Goal: Information Seeking & Learning: Learn about a topic

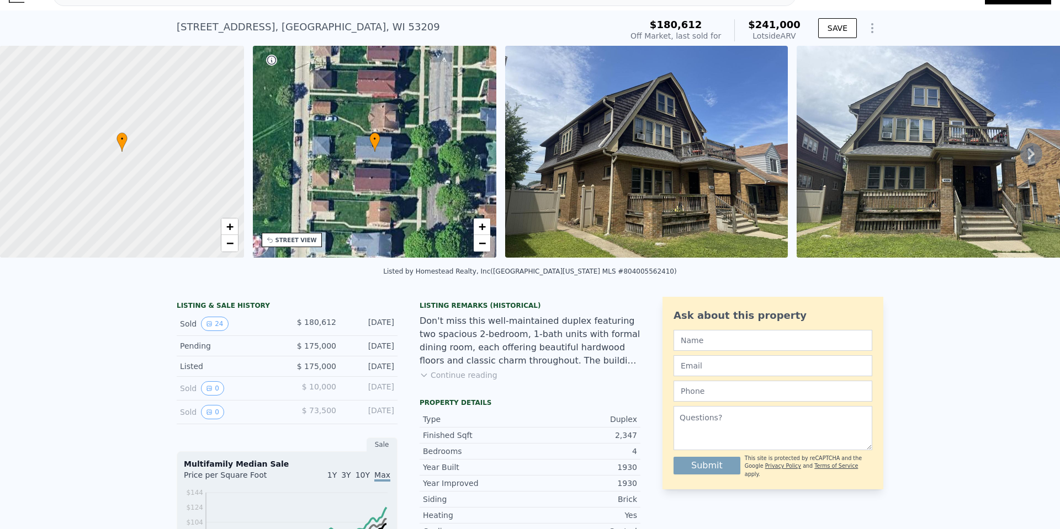
scroll to position [4, 0]
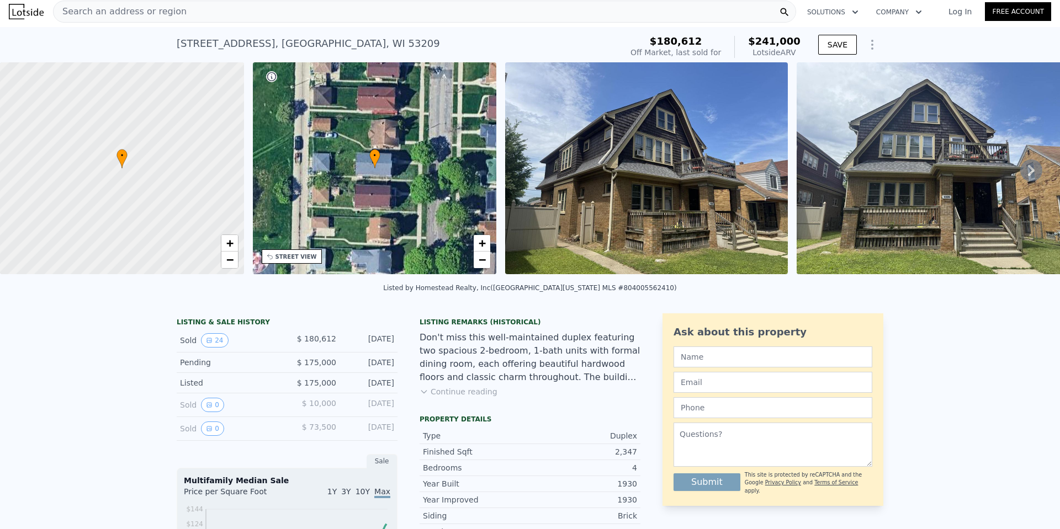
click at [658, 168] on img at bounding box center [646, 168] width 283 height 212
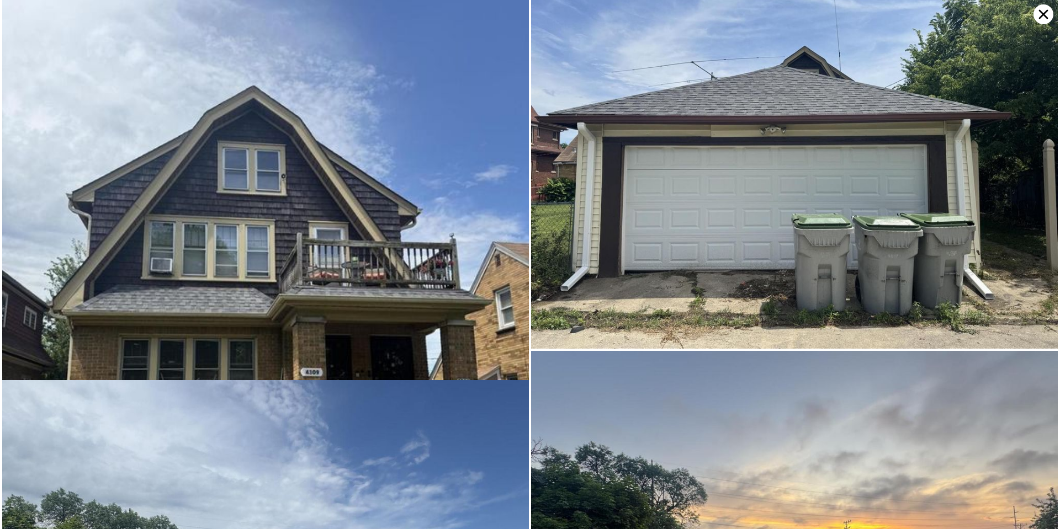
scroll to position [4141, 0]
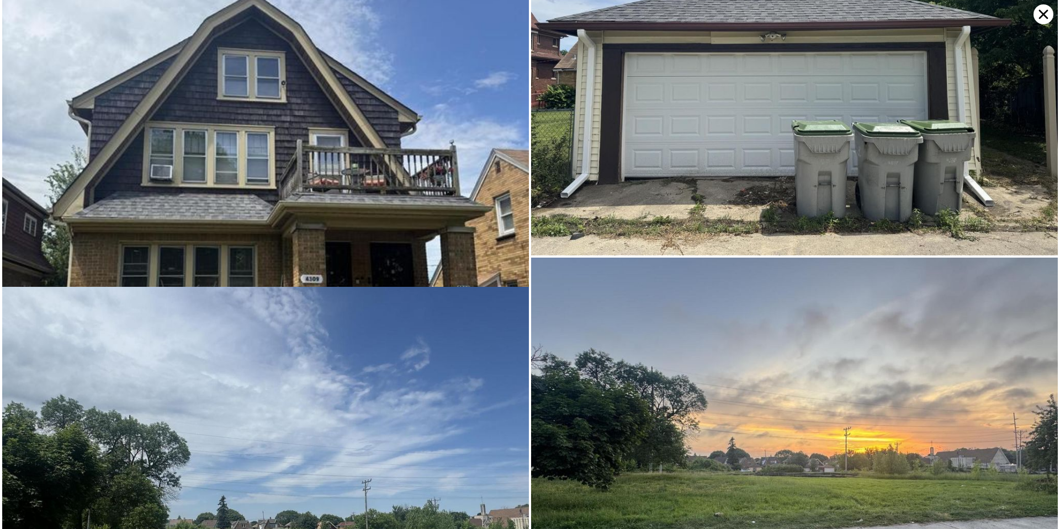
click at [1042, 15] on icon at bounding box center [1043, 14] width 9 height 9
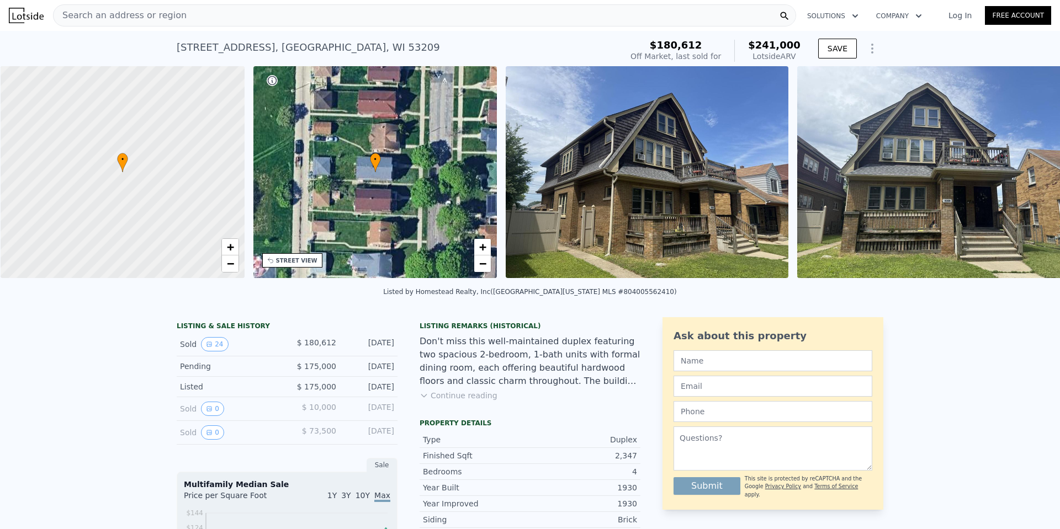
scroll to position [0, 4]
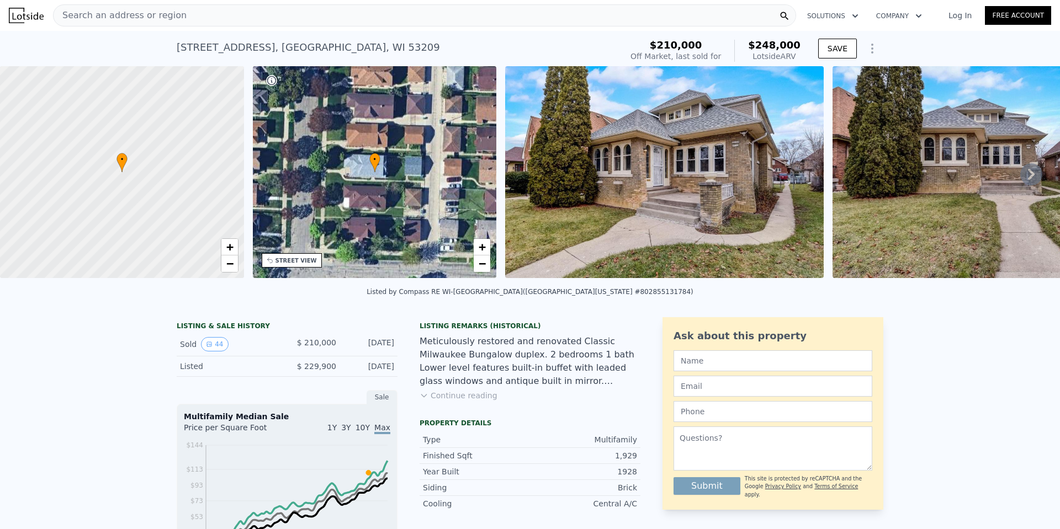
click at [716, 169] on img at bounding box center [664, 172] width 319 height 212
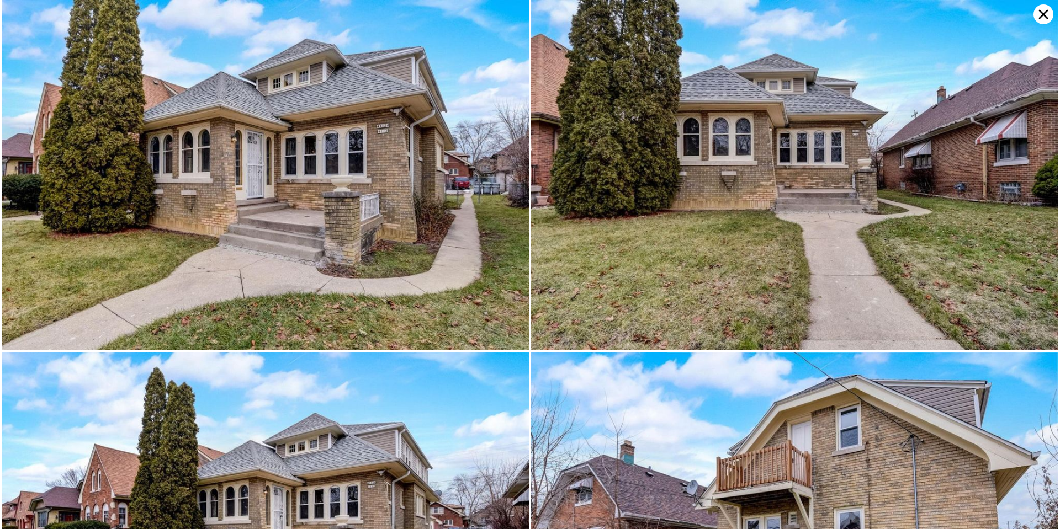
click at [302, 204] on img at bounding box center [265, 175] width 527 height 351
click at [354, 215] on img at bounding box center [265, 175] width 527 height 351
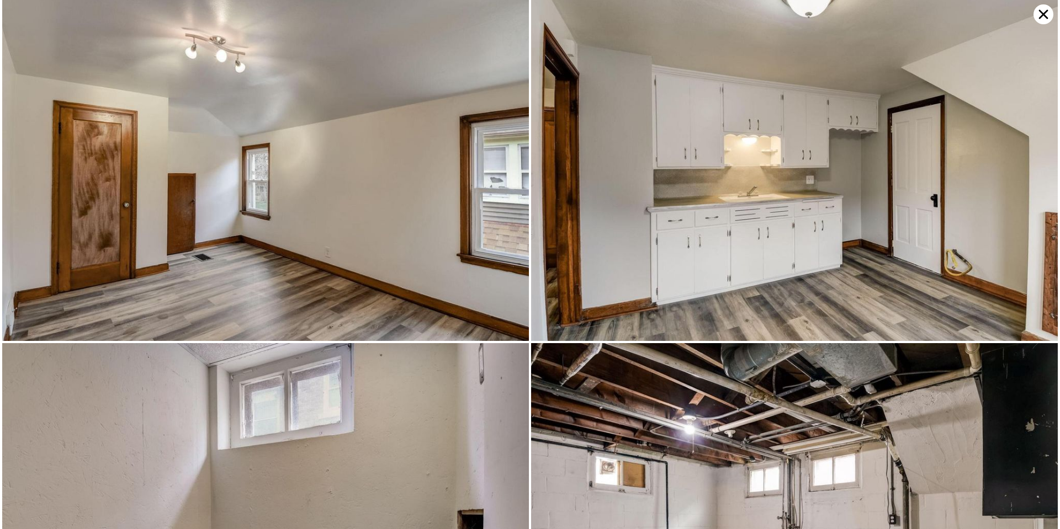
scroll to position [6655, 0]
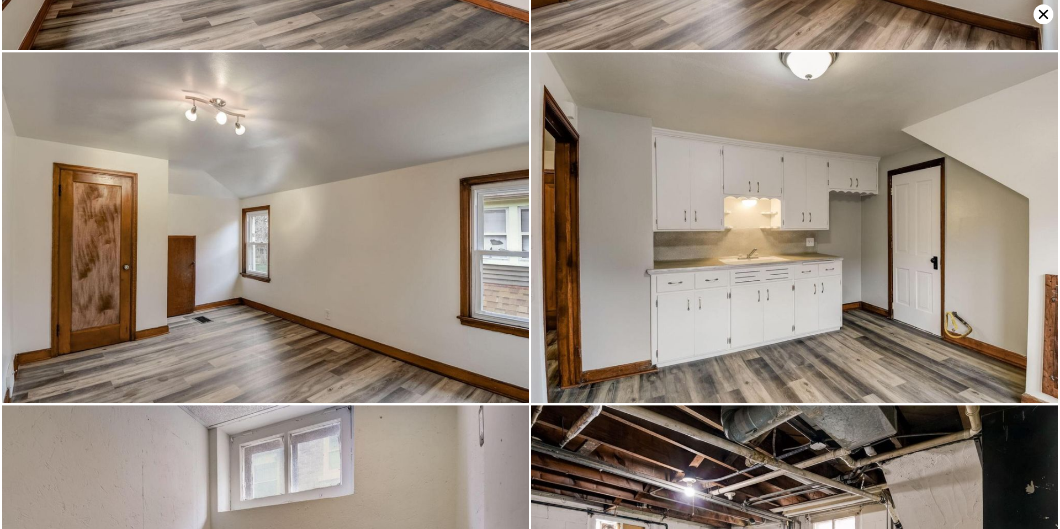
click at [1044, 17] on icon at bounding box center [1044, 14] width 20 height 20
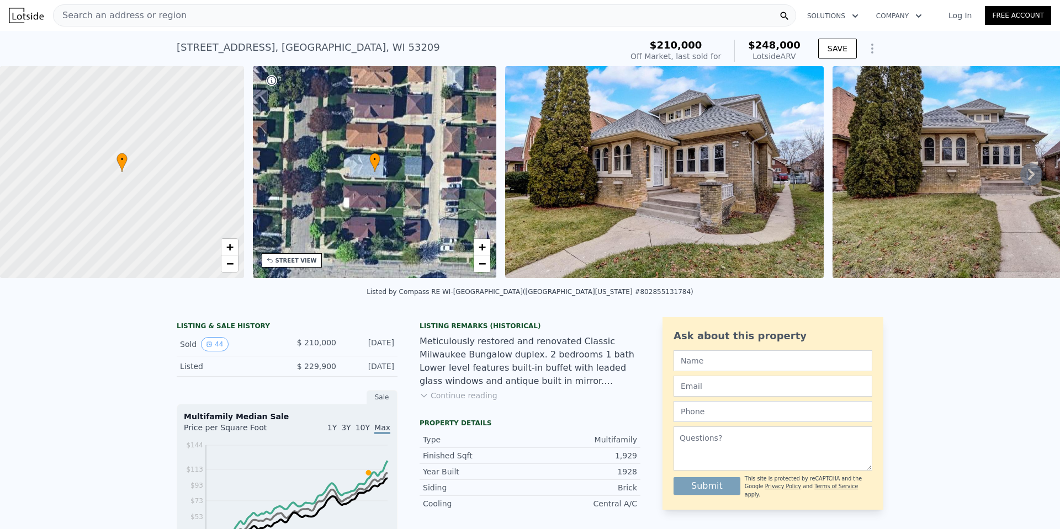
click at [205, 47] on div "4112 N 14th STREET , Milwaukee , WI 53209" at bounding box center [308, 47] width 263 height 15
click at [206, 45] on div "4112 N 14th STREET , Milwaukee , WI 53209" at bounding box center [308, 47] width 263 height 15
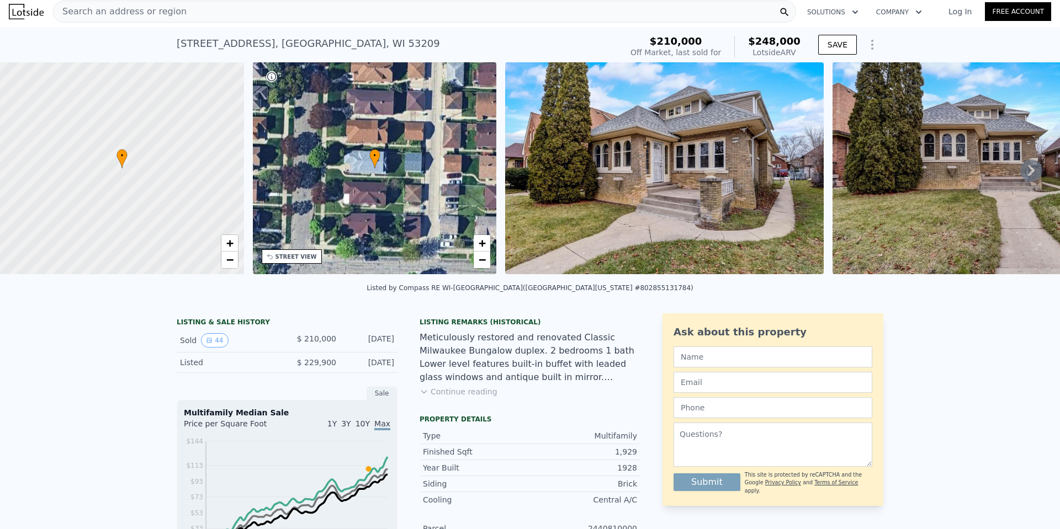
scroll to position [0, 0]
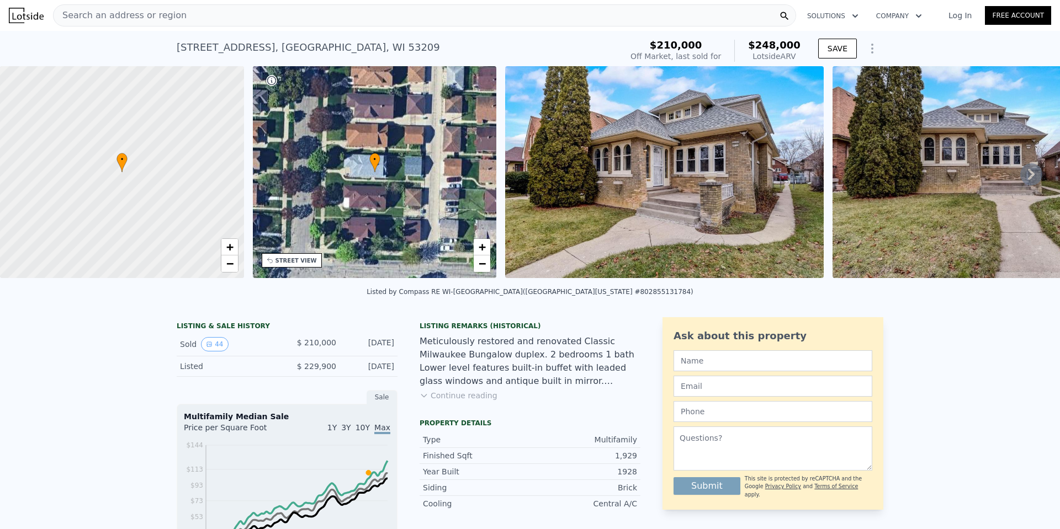
click at [230, 43] on div "4112 N 14th STREET , Milwaukee , WI 53209" at bounding box center [308, 47] width 263 height 15
copy div "4112 N 14th STREET , Milwaukee , WI 53209 Sold Mar 2024 for $210k (~ARV $248k )"
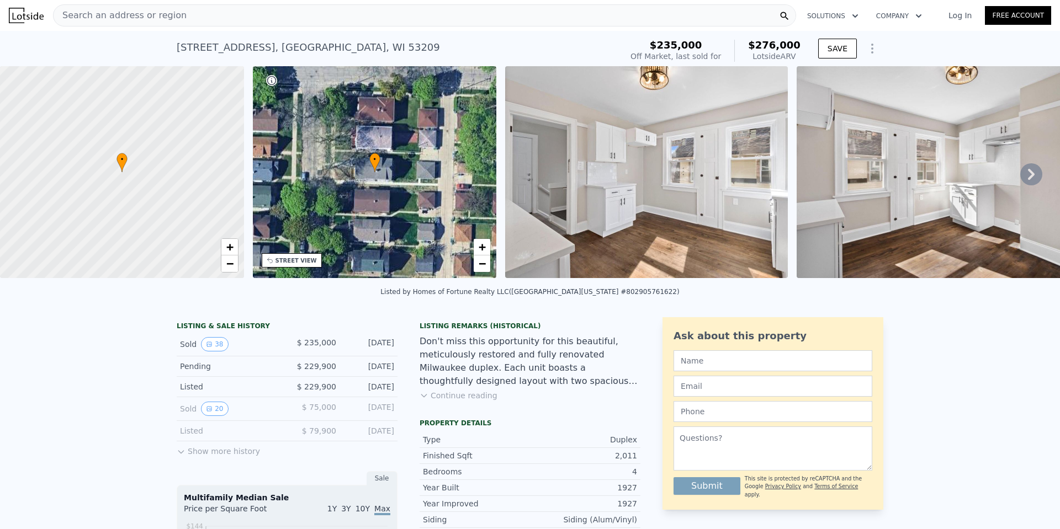
click at [560, 209] on img at bounding box center [646, 172] width 283 height 212
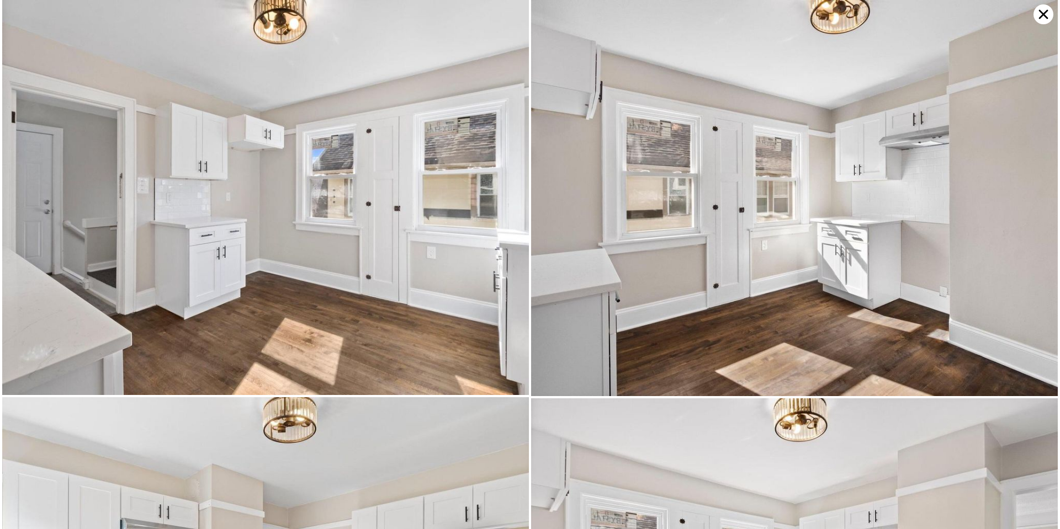
click at [1041, 22] on icon at bounding box center [1044, 14] width 20 height 20
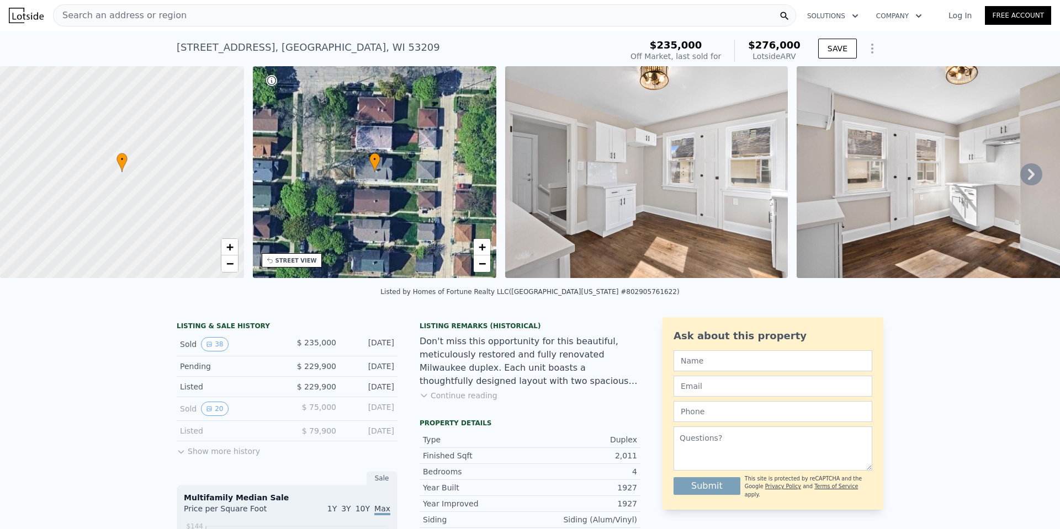
click at [603, 172] on img at bounding box center [646, 172] width 283 height 212
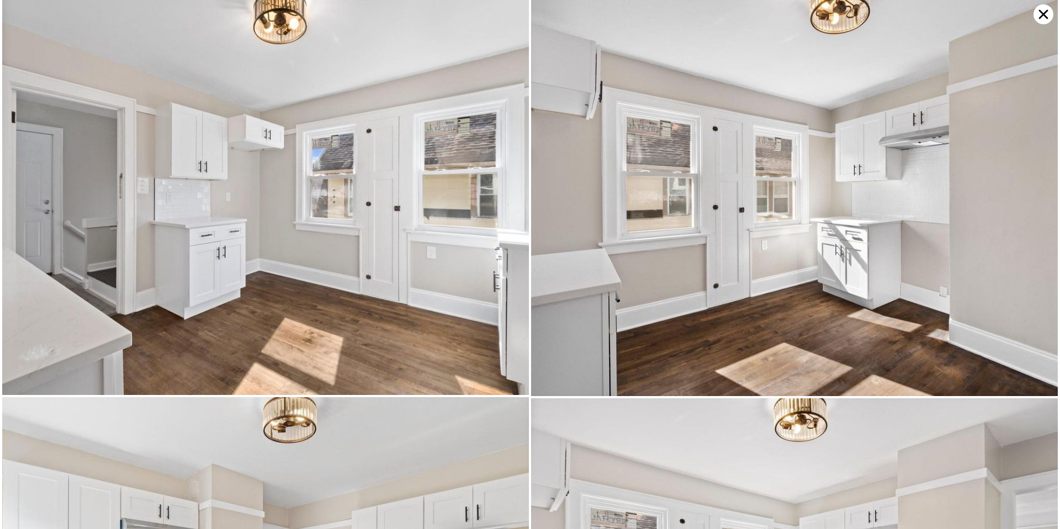
click at [1045, 17] on icon at bounding box center [1044, 14] width 20 height 20
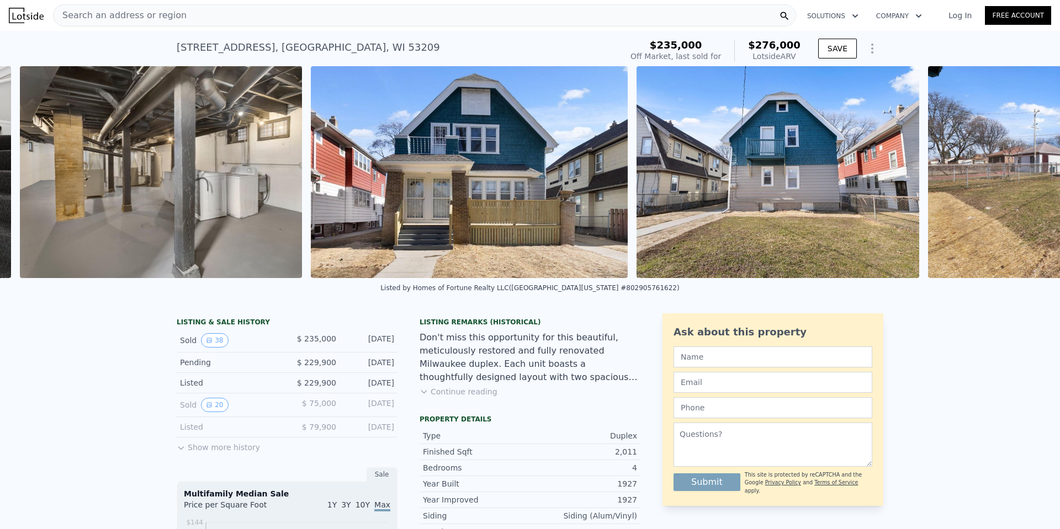
scroll to position [0, 10409]
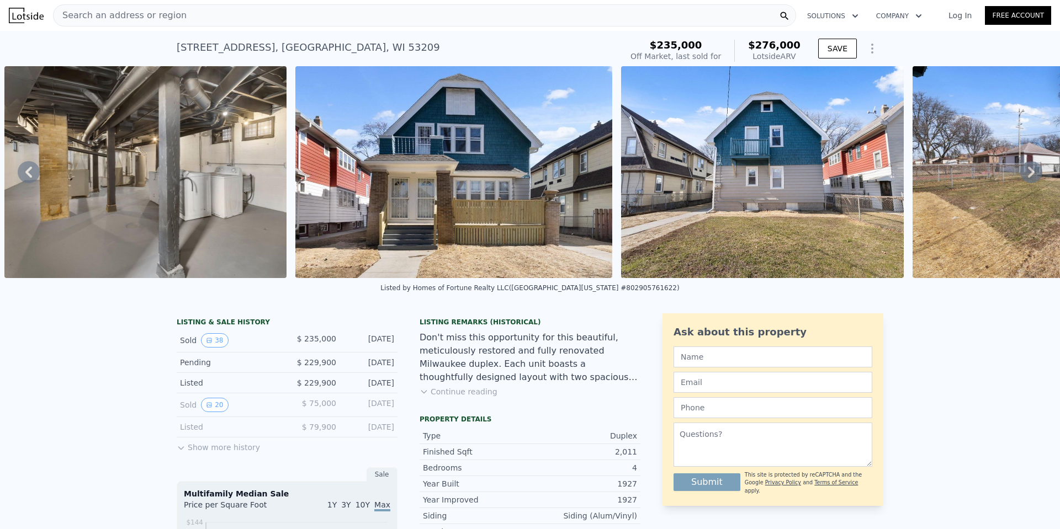
click at [184, 177] on img at bounding box center [145, 172] width 283 height 212
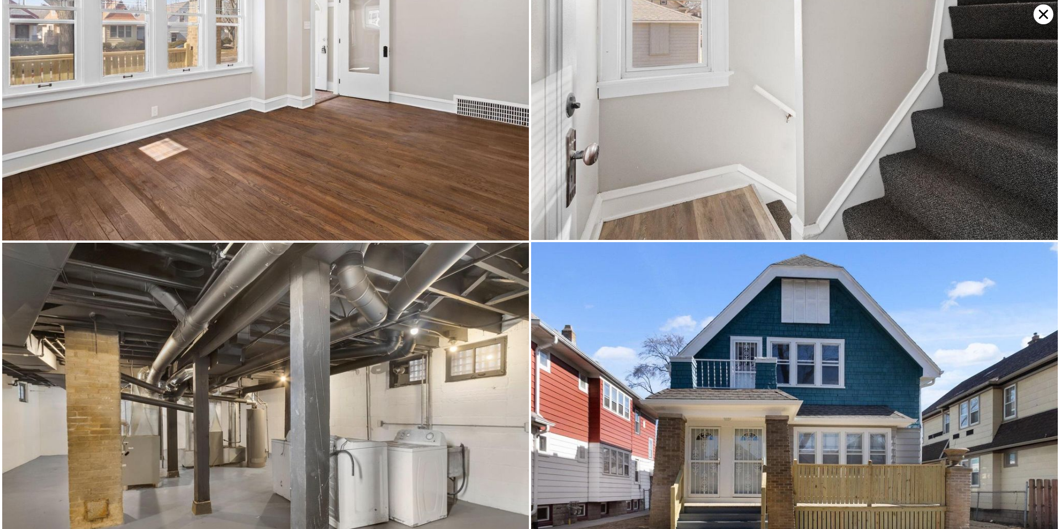
scroll to position [6312, 0]
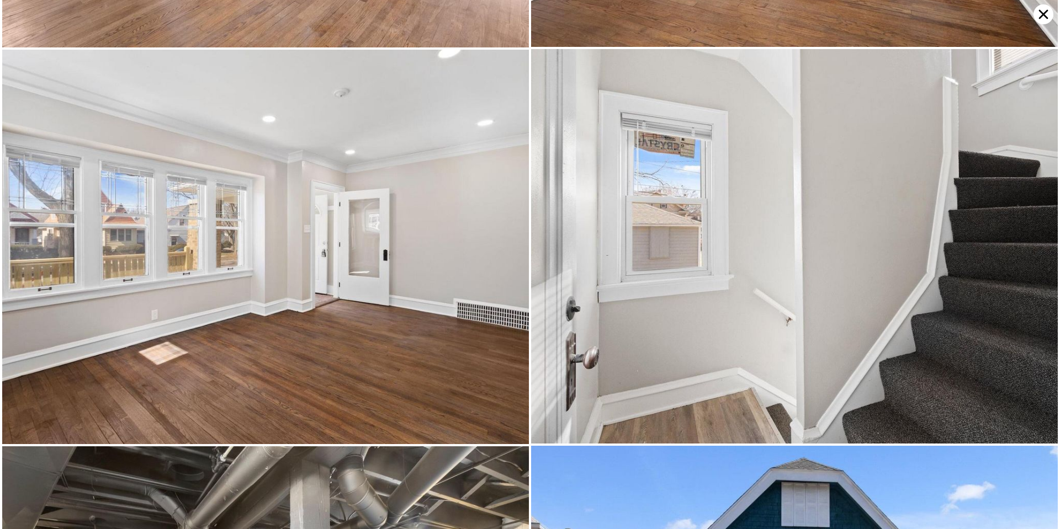
click at [1039, 18] on icon at bounding box center [1044, 14] width 20 height 20
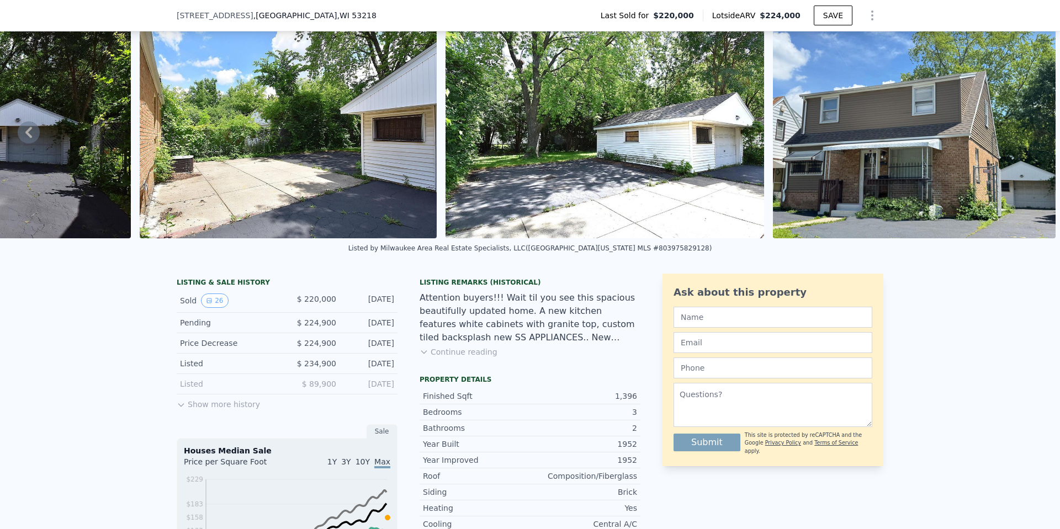
scroll to position [51, 0]
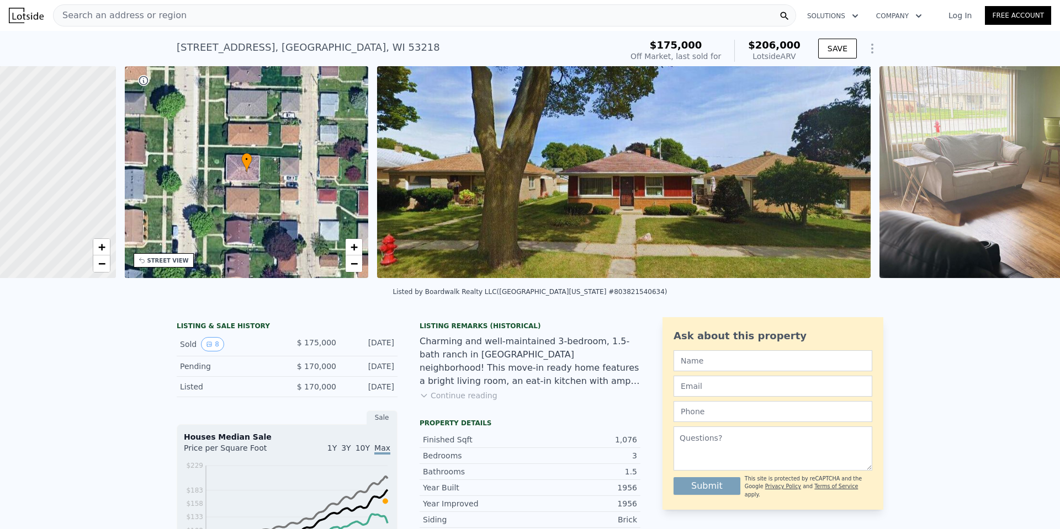
scroll to position [0, 257]
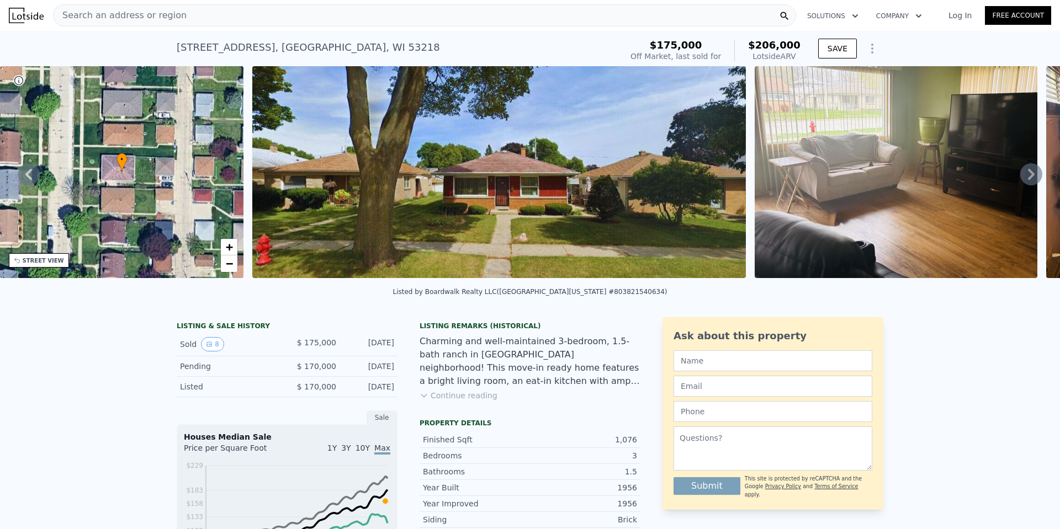
click at [449, 183] on img at bounding box center [499, 172] width 494 height 212
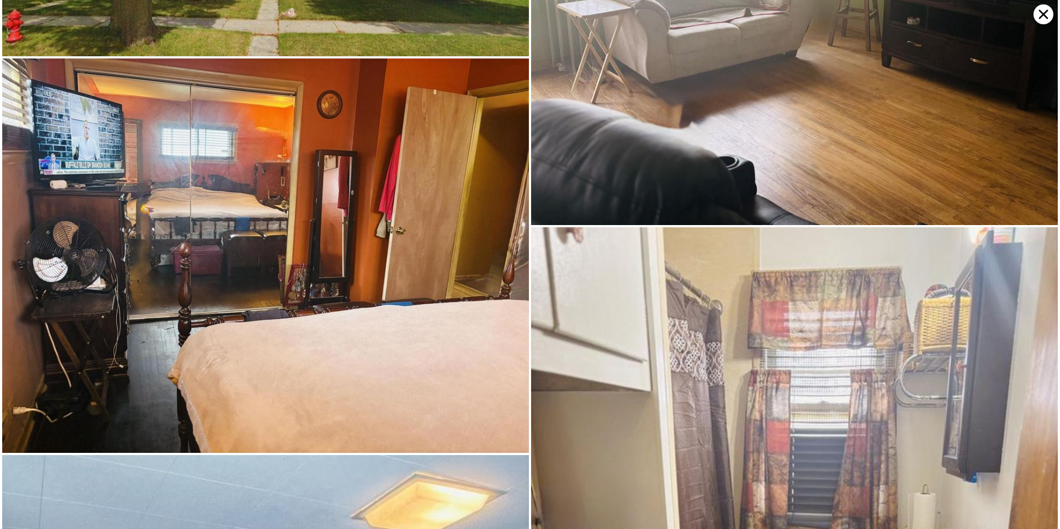
scroll to position [0, 0]
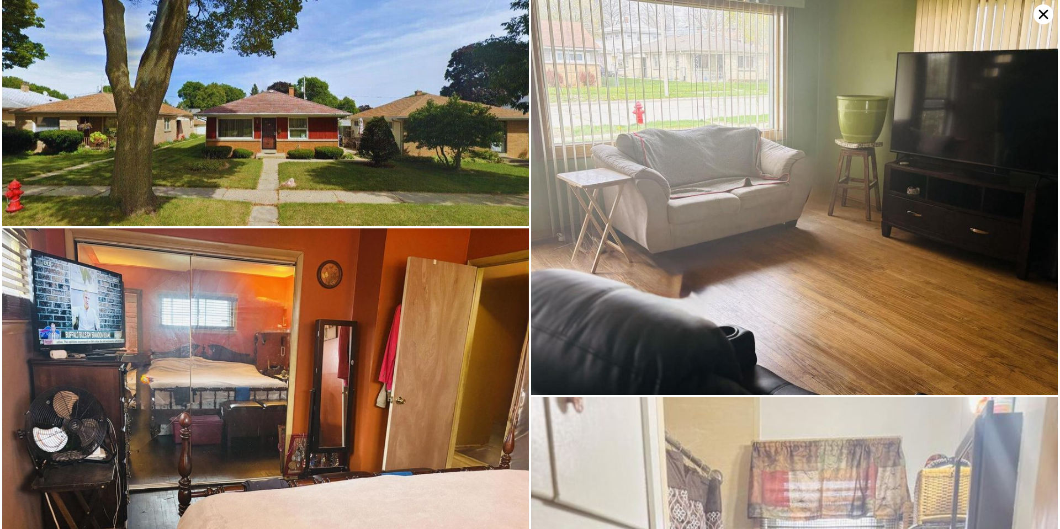
click at [1041, 17] on icon at bounding box center [1043, 14] width 9 height 9
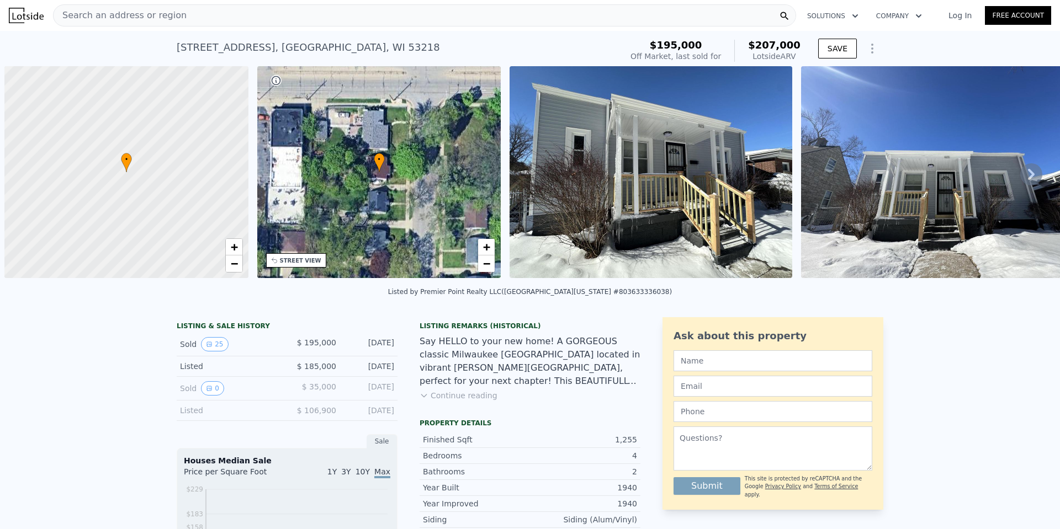
scroll to position [0, 4]
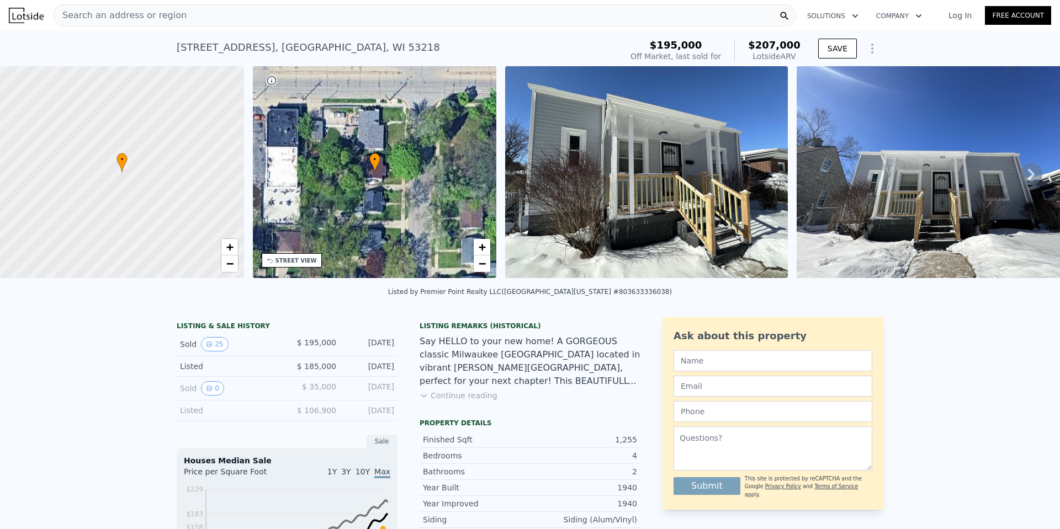
click at [611, 202] on img at bounding box center [646, 172] width 283 height 212
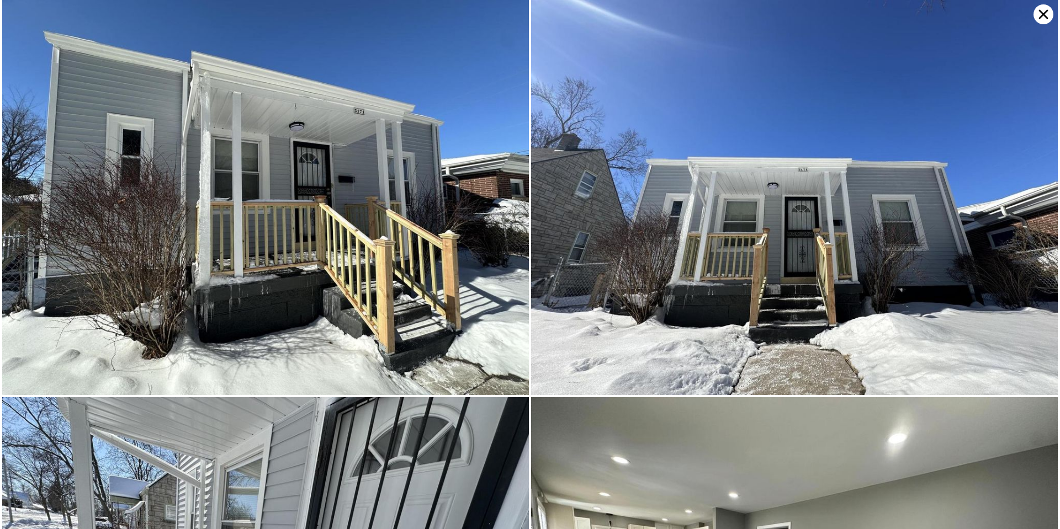
click at [1037, 22] on icon at bounding box center [1044, 14] width 20 height 20
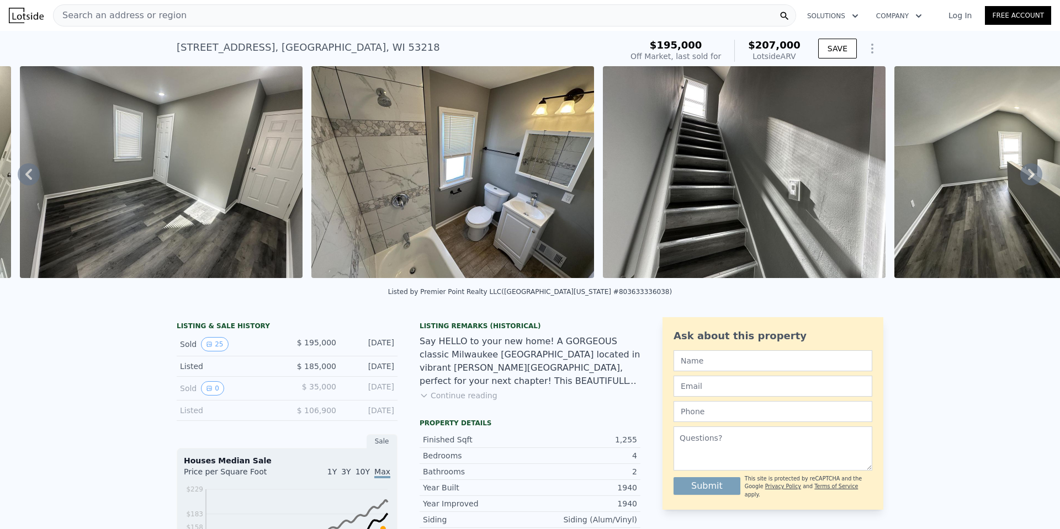
scroll to position [0, 2837]
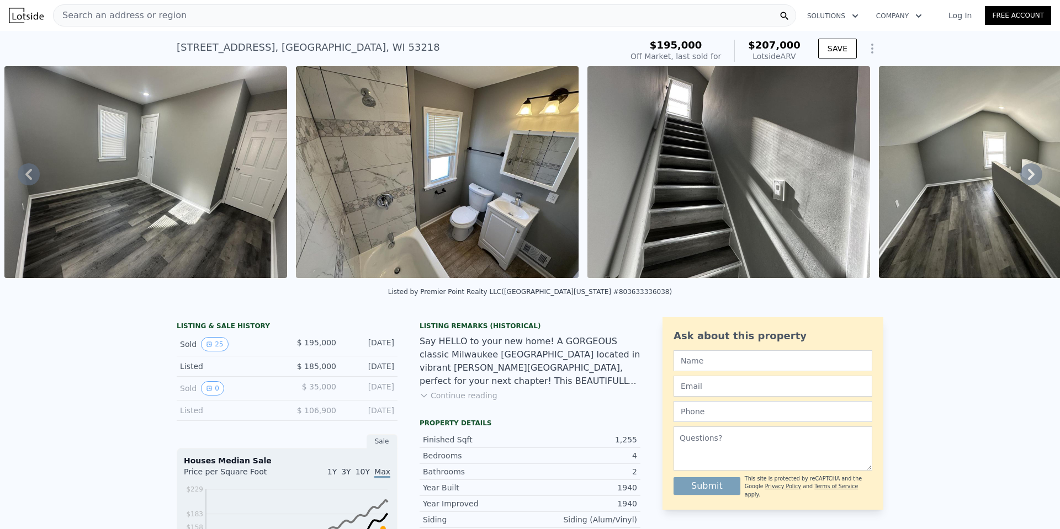
drag, startPoint x: 492, startPoint y: 281, endPoint x: 514, endPoint y: 281, distance: 21.5
click at [514, 281] on div at bounding box center [438, 174] width 292 height 216
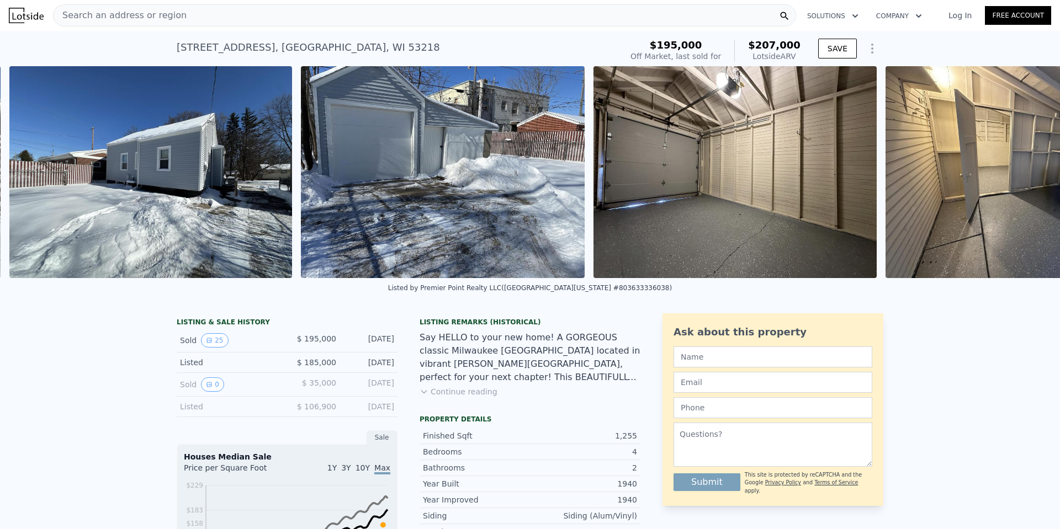
scroll to position [0, 6743]
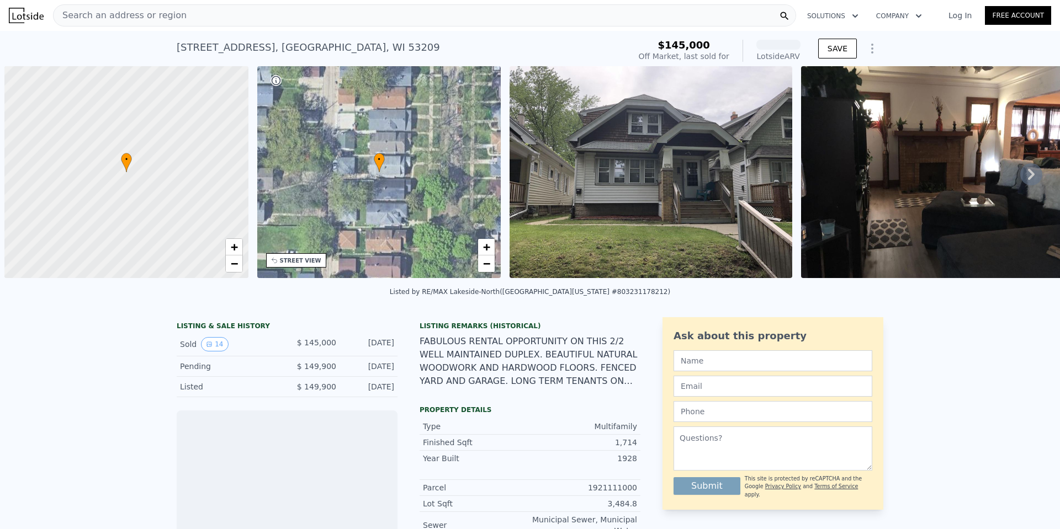
scroll to position [0, 4]
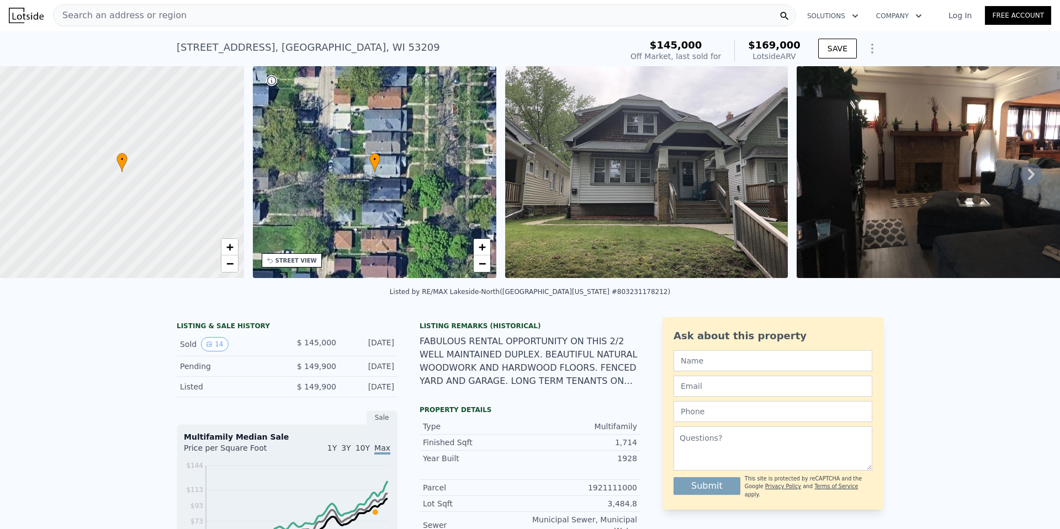
click at [639, 200] on img at bounding box center [646, 172] width 283 height 212
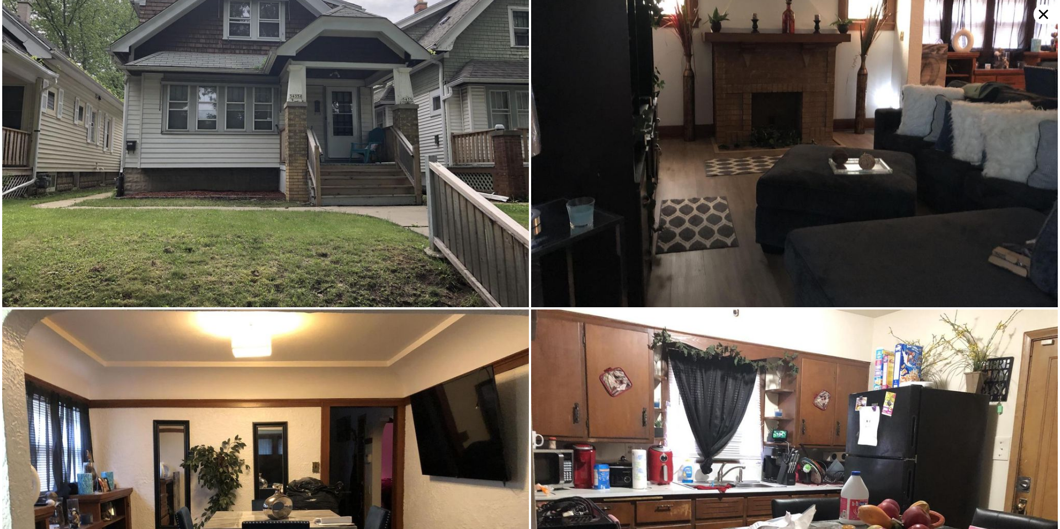
scroll to position [0, 0]
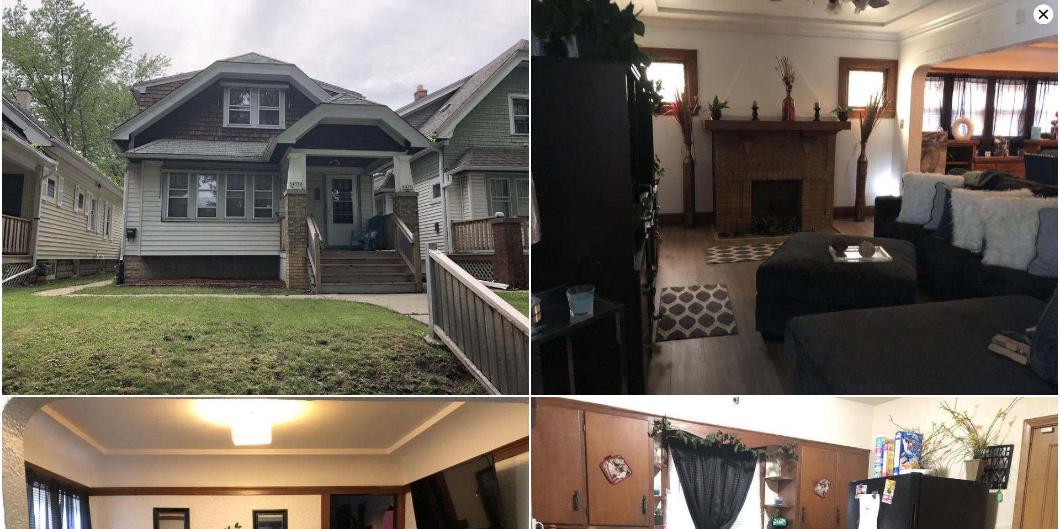
click at [1041, 17] on icon at bounding box center [1043, 14] width 9 height 9
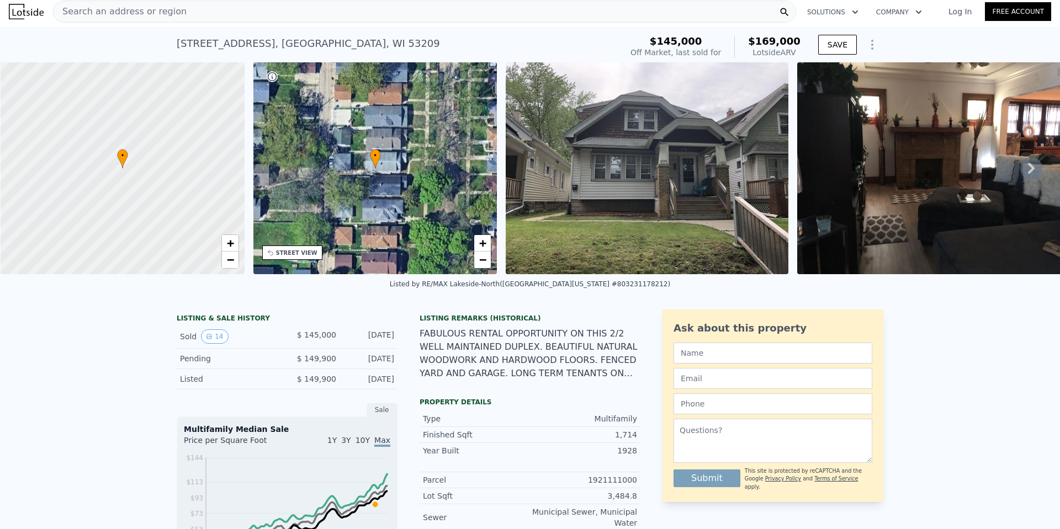
scroll to position [0, 4]
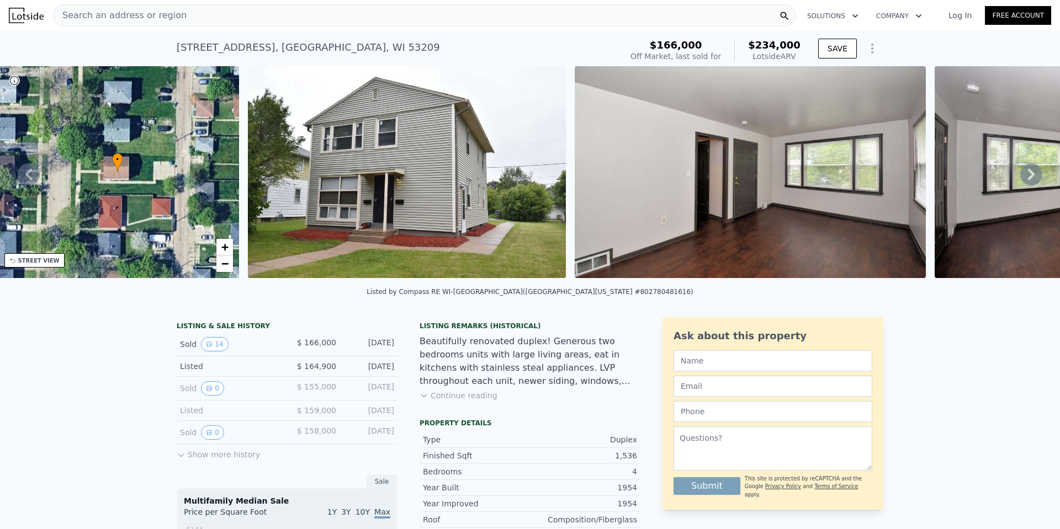
scroll to position [0, 257]
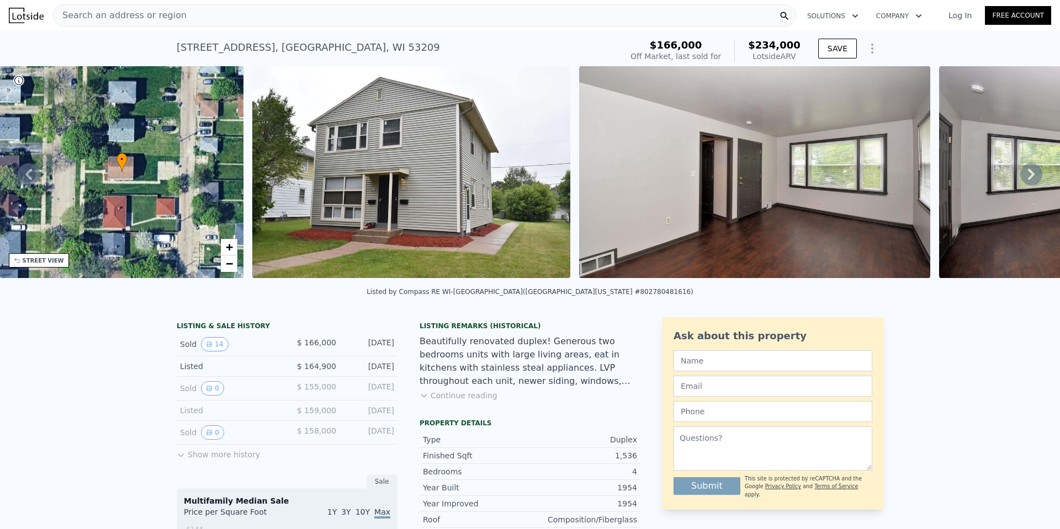
click at [451, 187] on img at bounding box center [411, 172] width 318 height 212
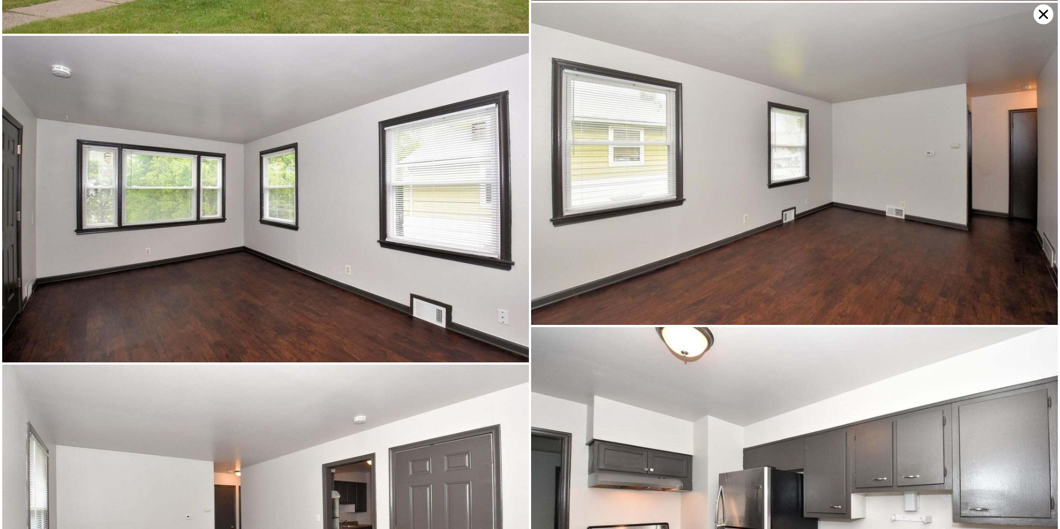
scroll to position [0, 0]
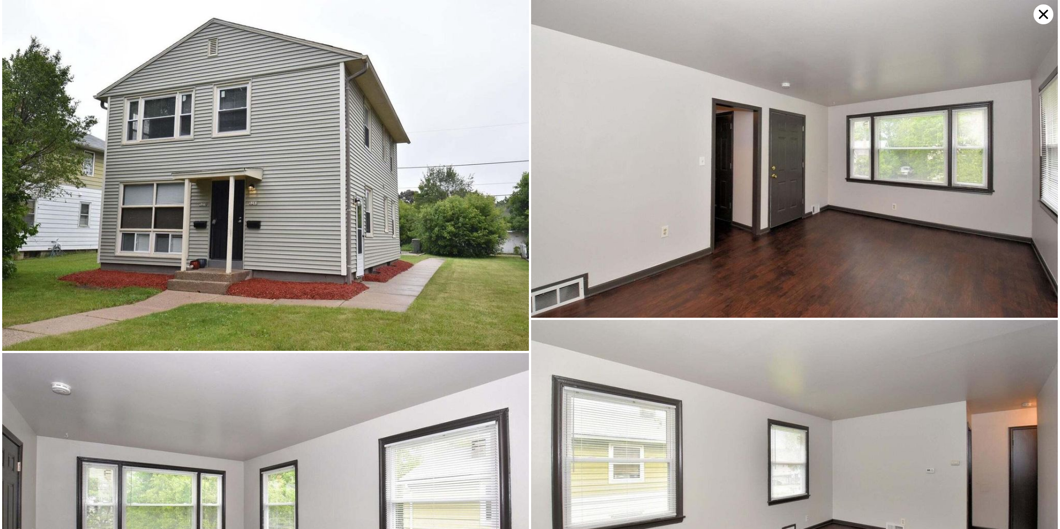
click at [1042, 14] on icon at bounding box center [1044, 14] width 20 height 20
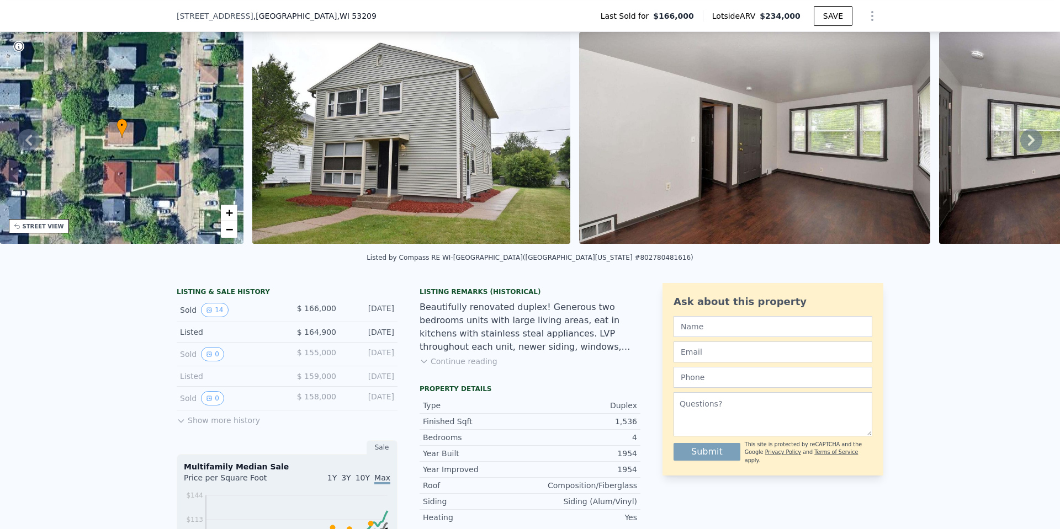
scroll to position [51, 0]
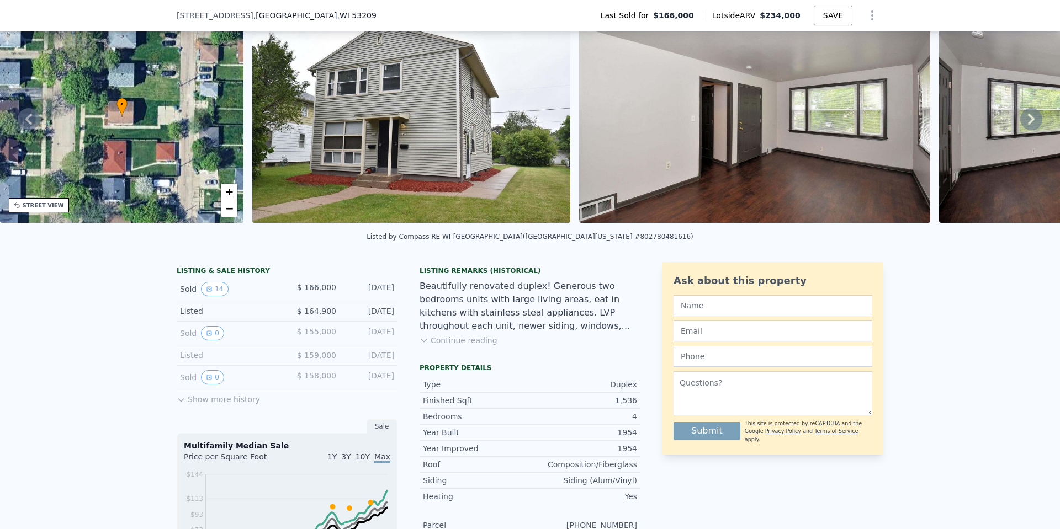
click at [784, 238] on div "Listed by Compass RE WI-Northshore (South Central Wisconsin MLS #802780481616)" at bounding box center [530, 240] width 1060 height 27
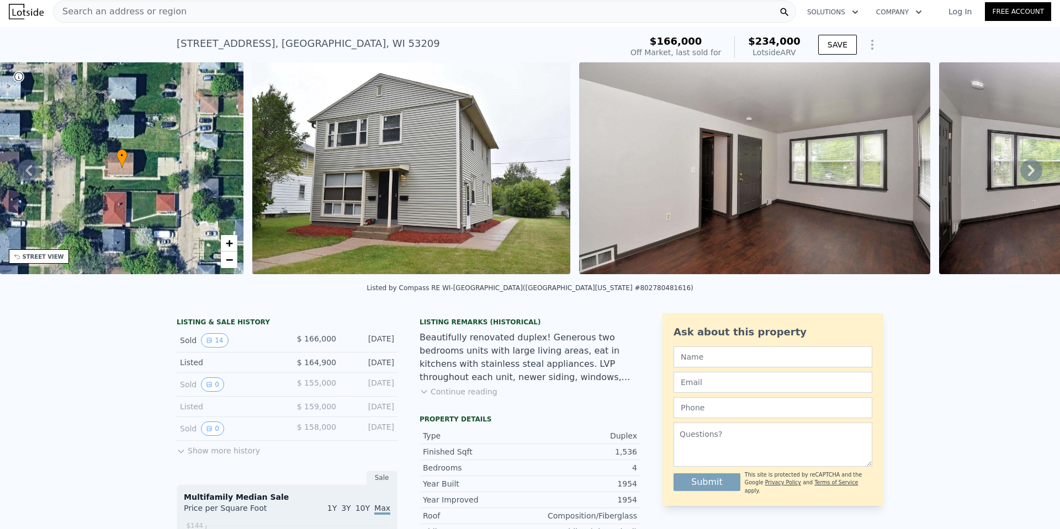
scroll to position [0, 0]
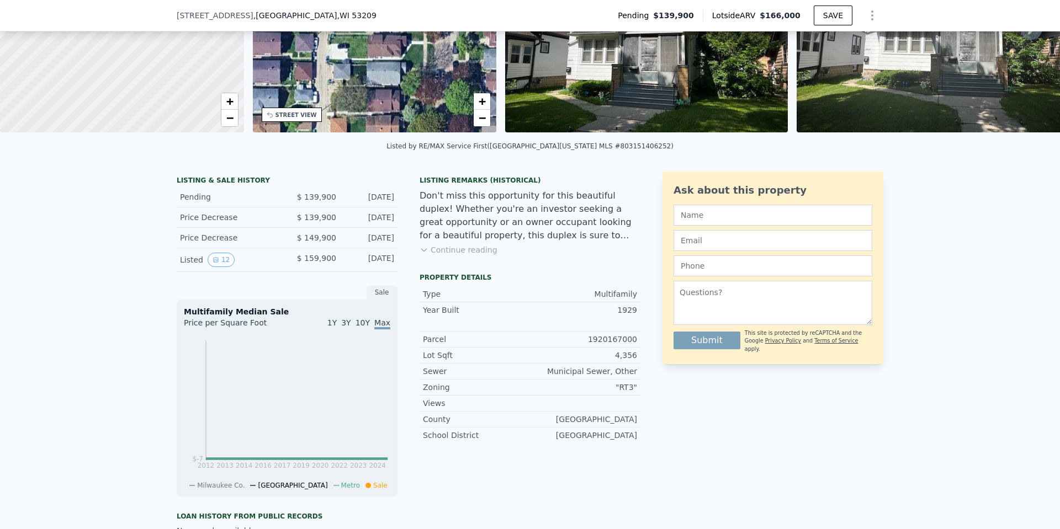
scroll to position [162, 0]
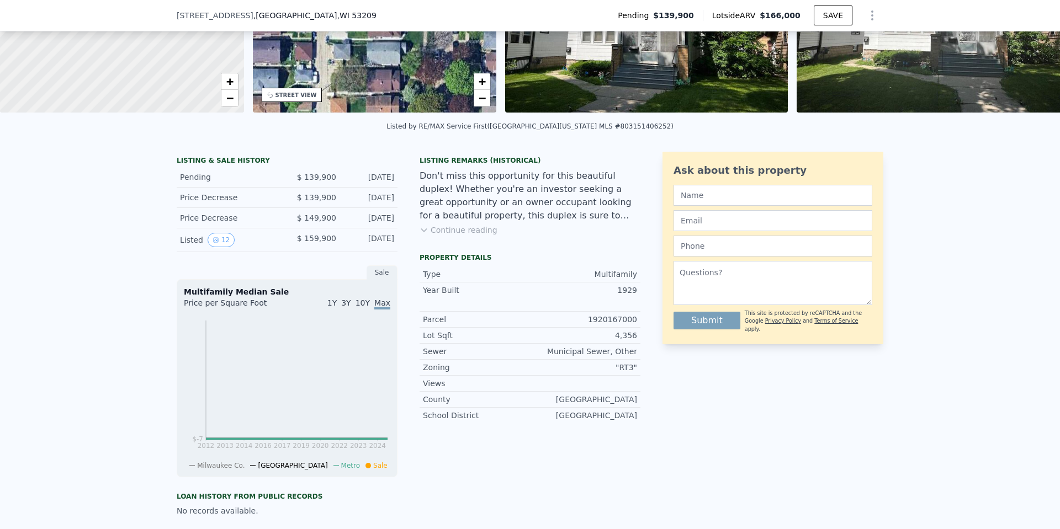
click at [458, 236] on button "Continue reading" at bounding box center [459, 230] width 78 height 11
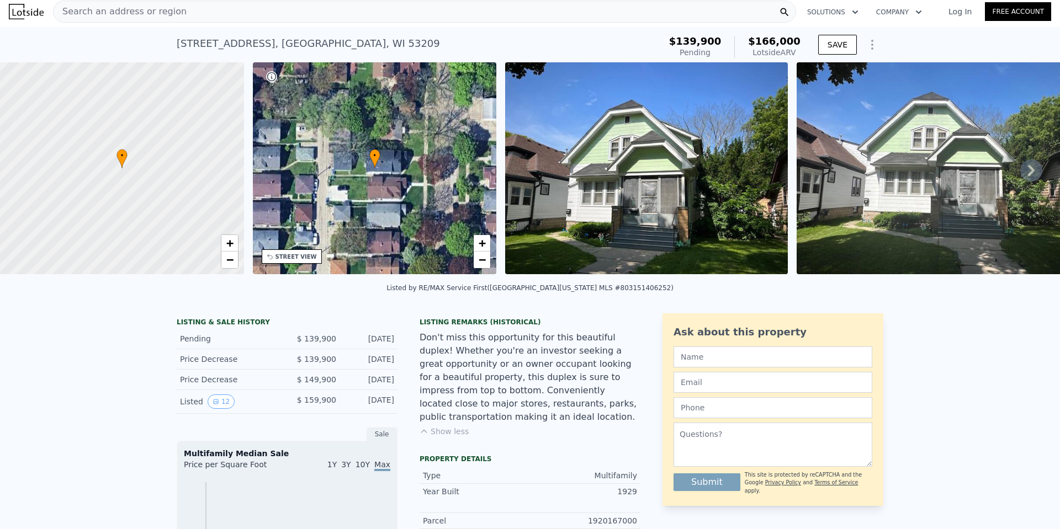
scroll to position [0, 0]
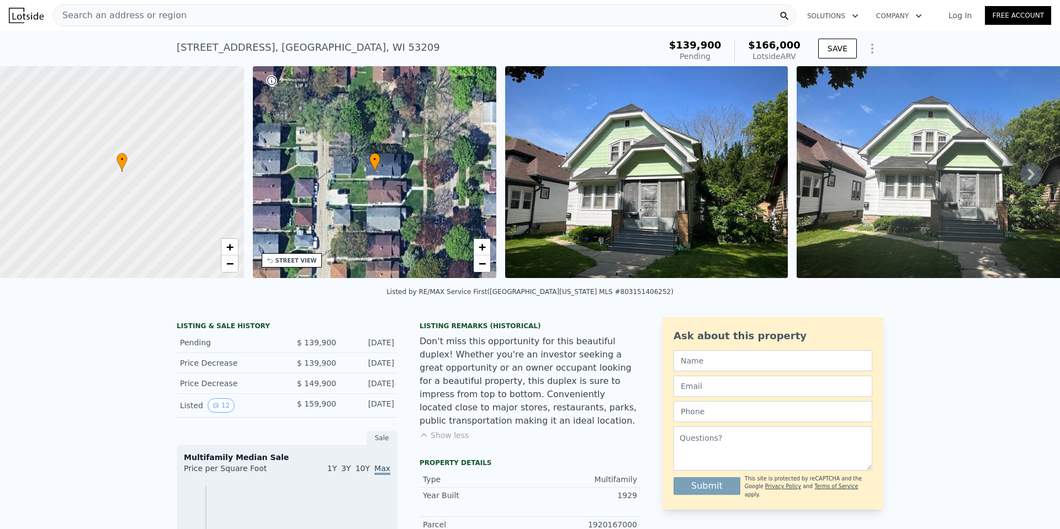
click at [214, 2] on div "Search an address or region Solutions Company Open main menu Log In Free Account" at bounding box center [530, 15] width 1042 height 27
click at [210, 12] on div "Search an address or region" at bounding box center [424, 15] width 743 height 22
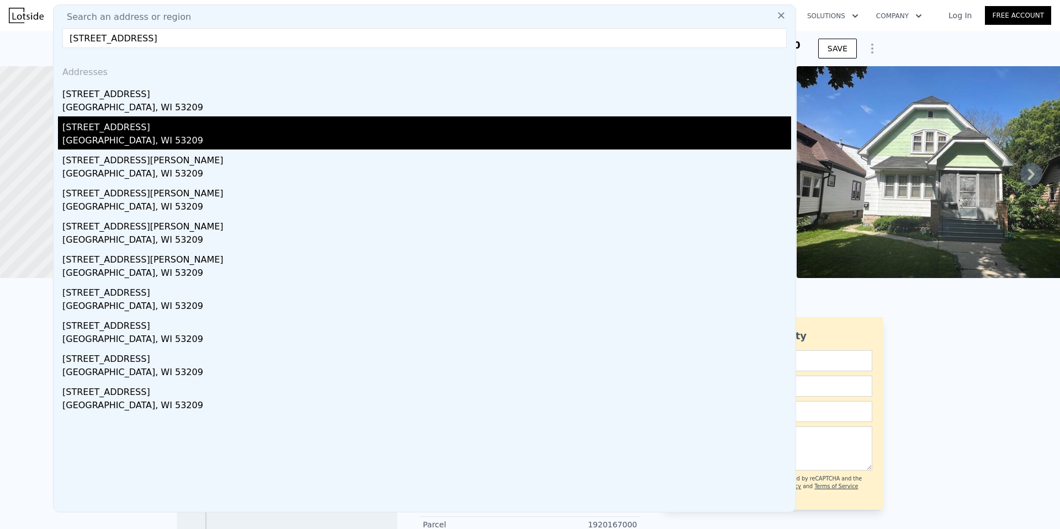
type input "3814 West Sheridan AVENUE UNIT 14A, Milwaukee, WI 53209"
click at [188, 127] on div "3814 W Sheridan Avenue #14a" at bounding box center [426, 125] width 729 height 18
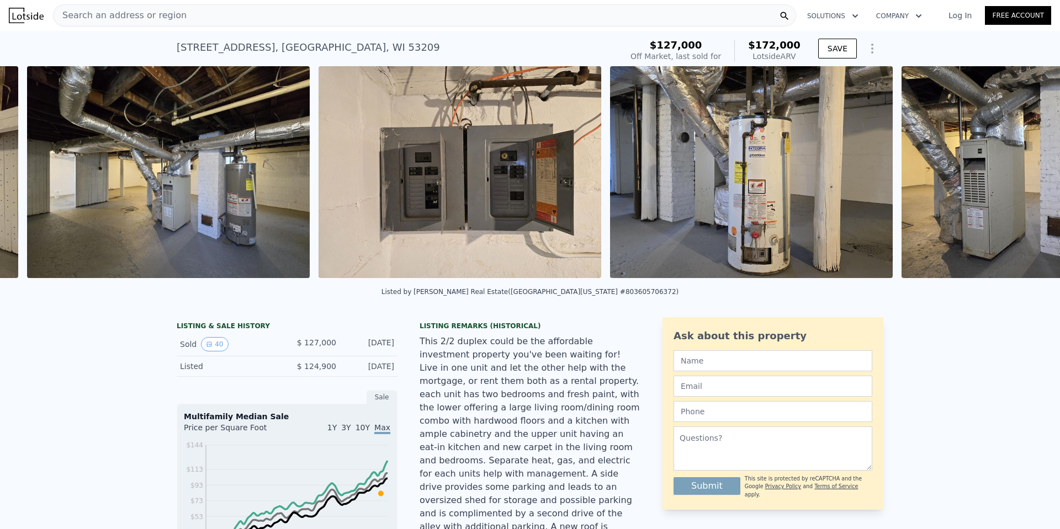
scroll to position [0, 9811]
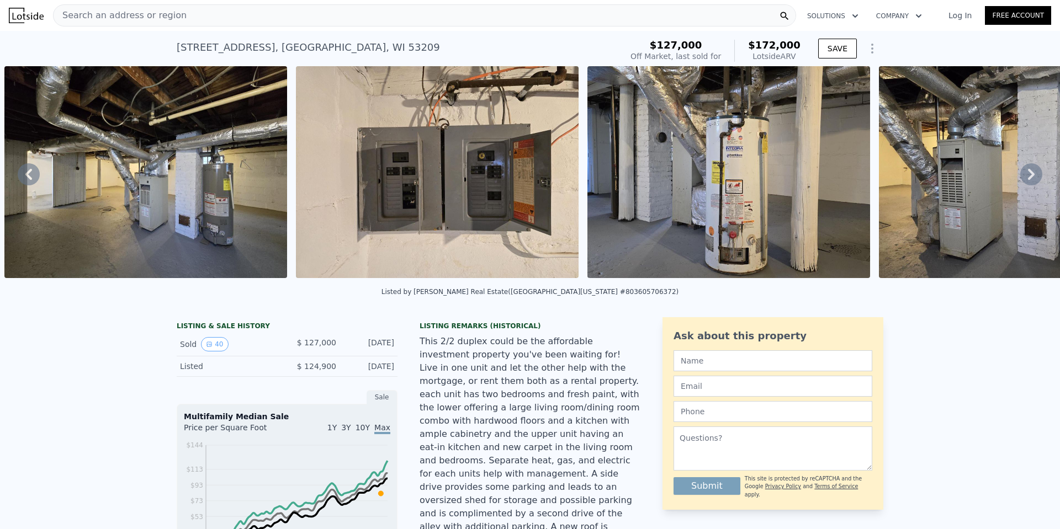
click at [928, 166] on img at bounding box center [1020, 172] width 283 height 212
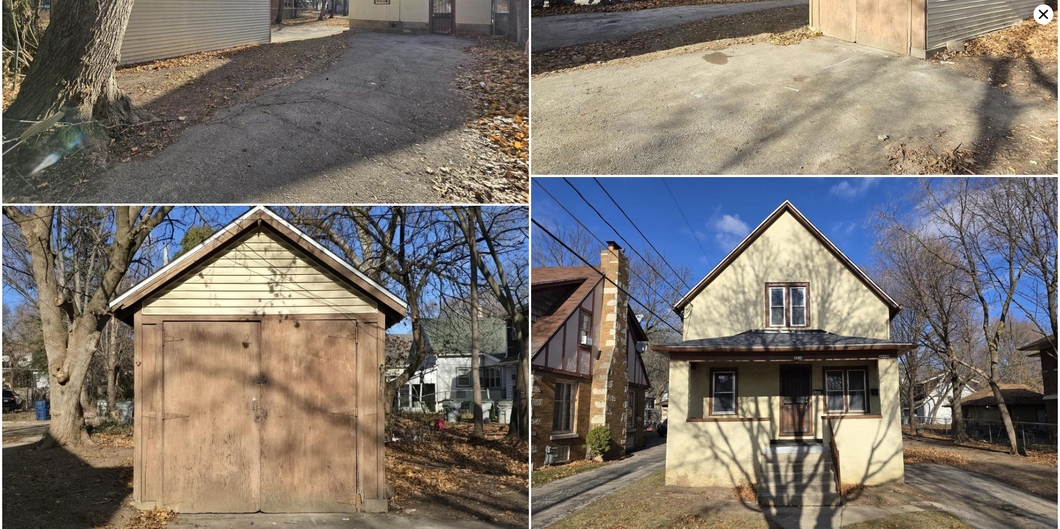
scroll to position [7383, 0]
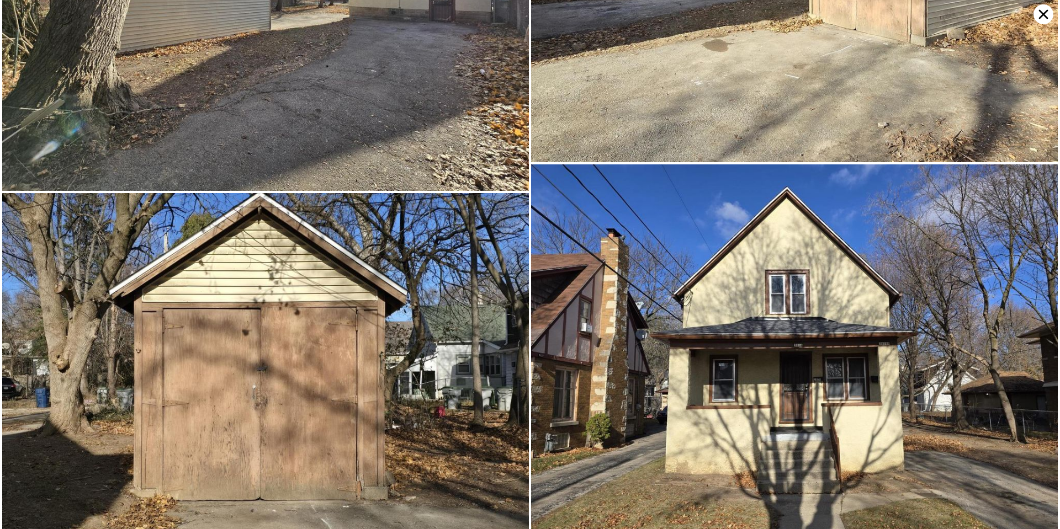
click at [1046, 22] on icon at bounding box center [1044, 14] width 20 height 20
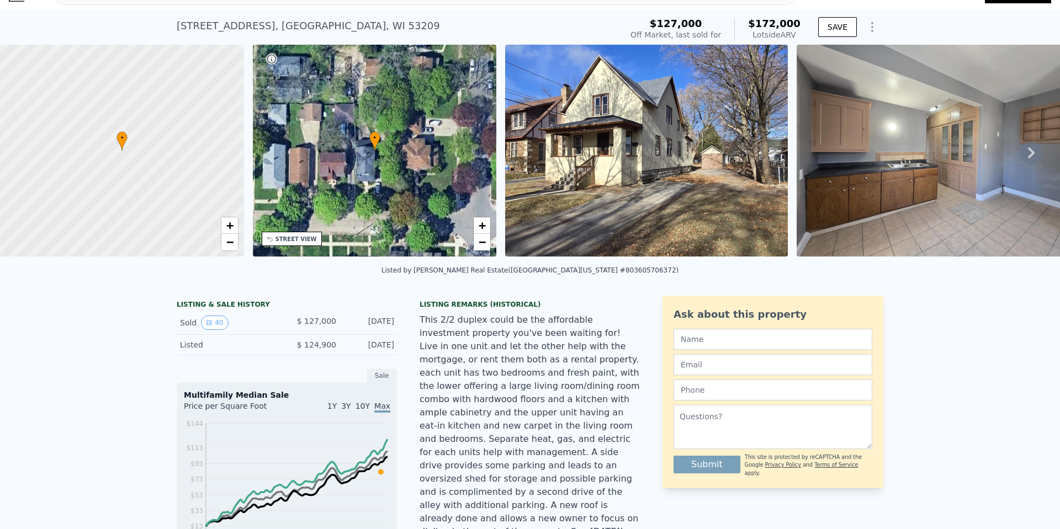
scroll to position [0, 0]
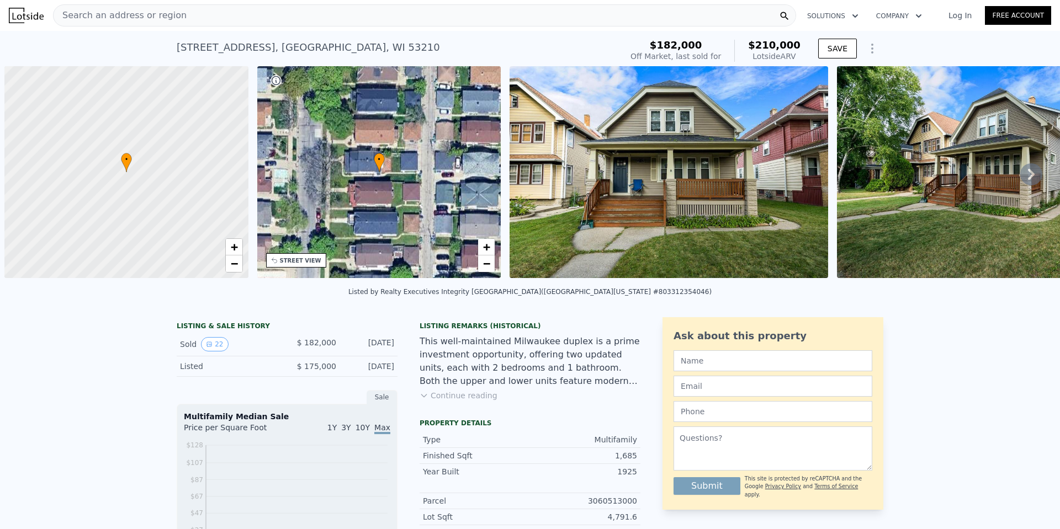
scroll to position [0, 4]
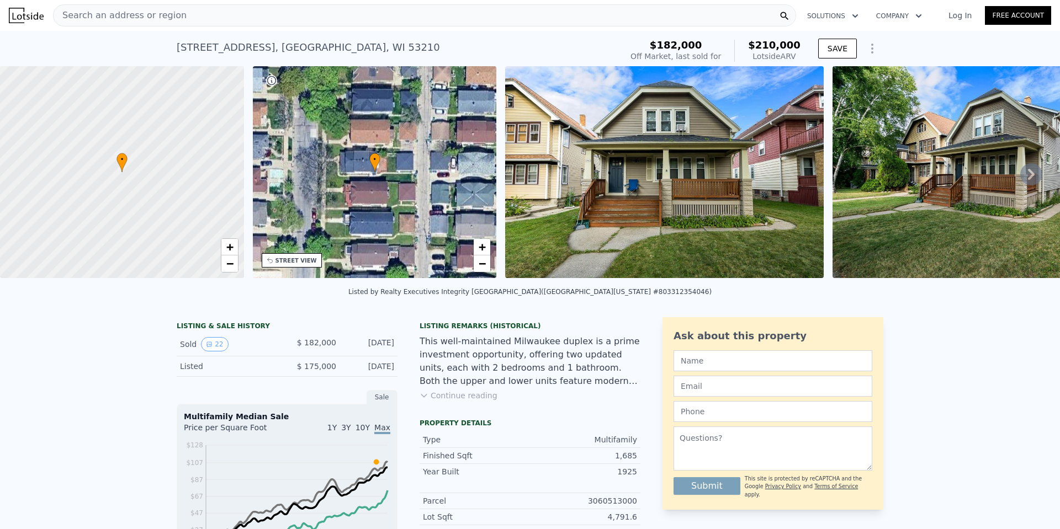
click at [687, 149] on img at bounding box center [664, 172] width 319 height 212
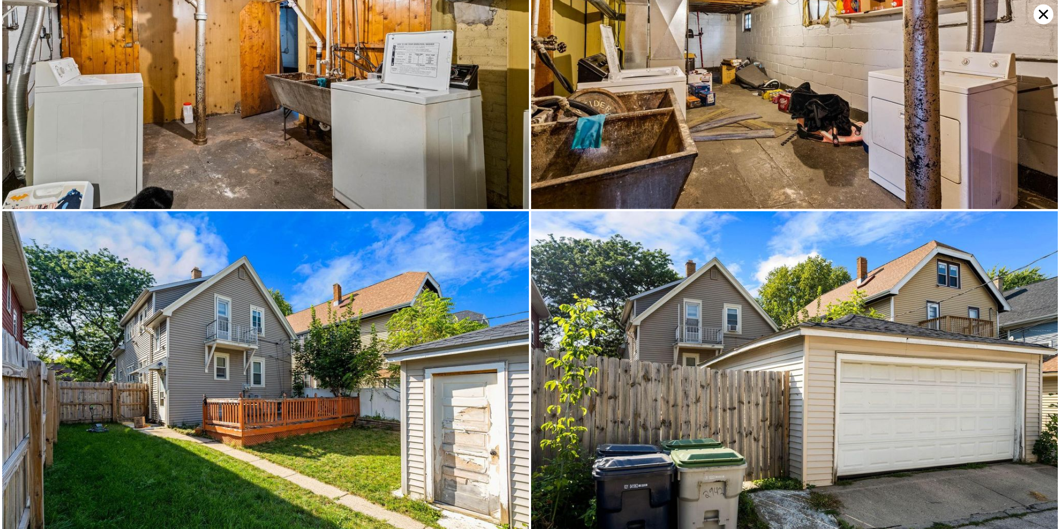
scroll to position [3321, 0]
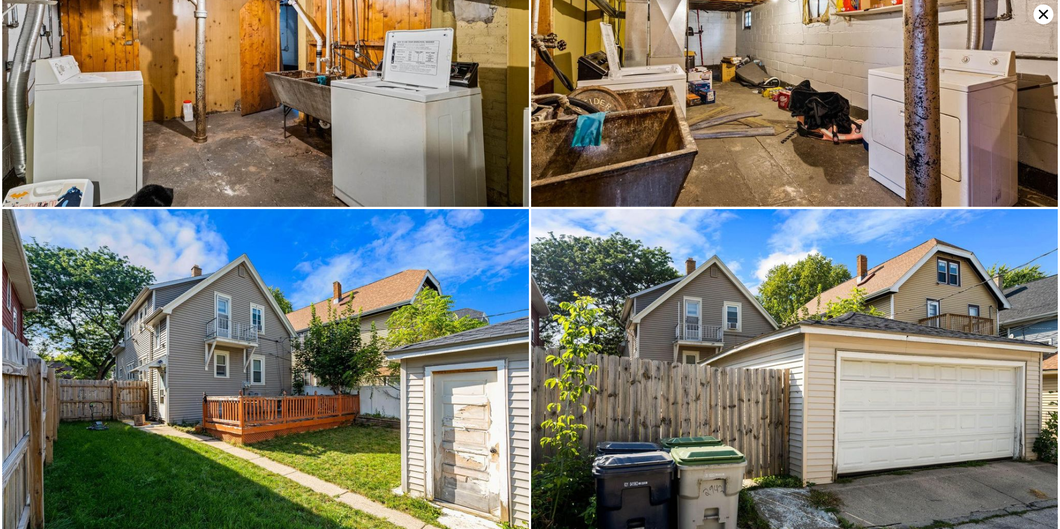
click at [1043, 19] on icon at bounding box center [1044, 14] width 20 height 20
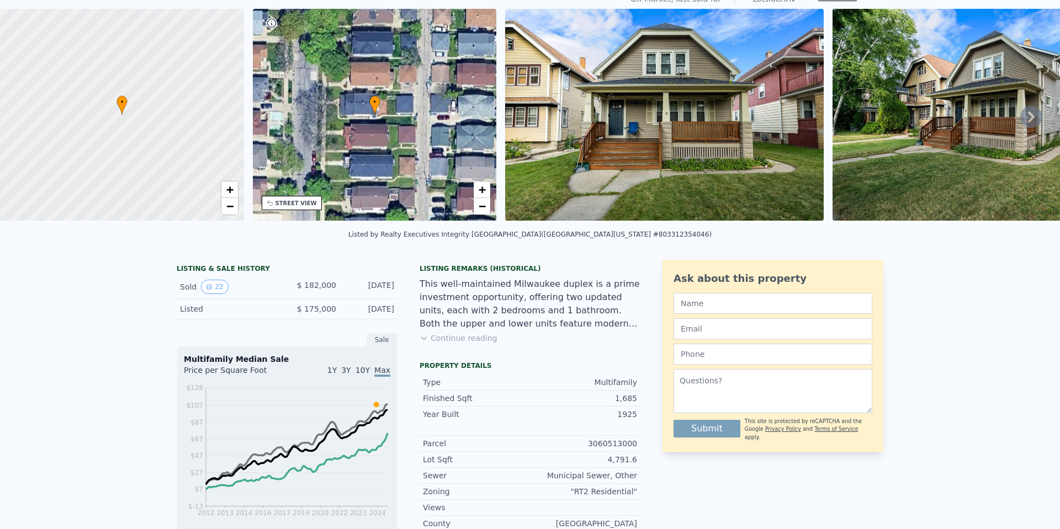
scroll to position [4, 0]
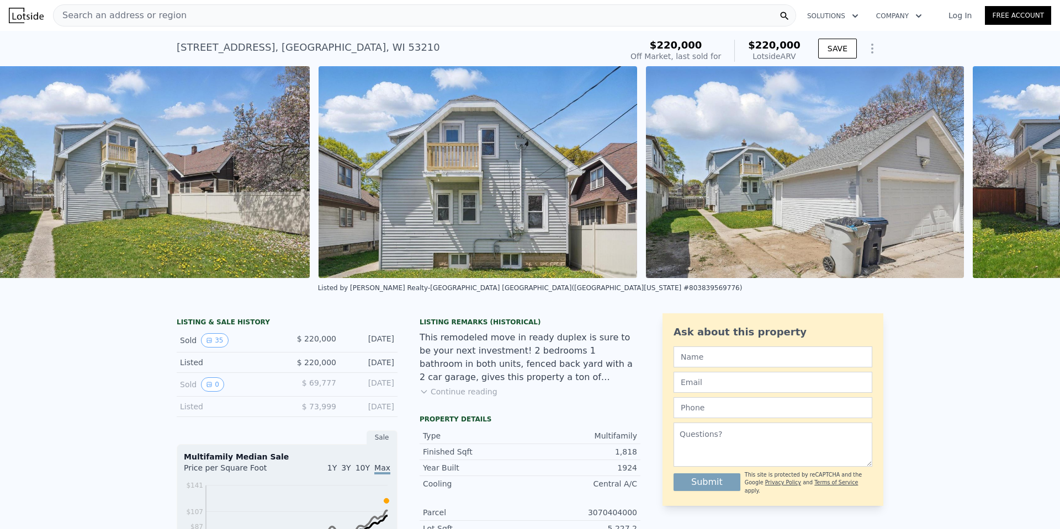
scroll to position [0, 10644]
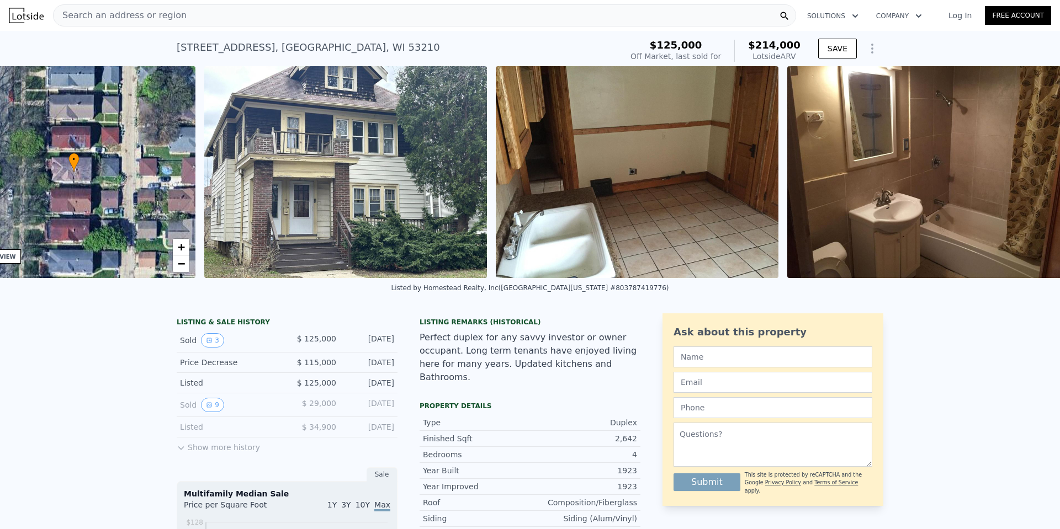
scroll to position [0, 328]
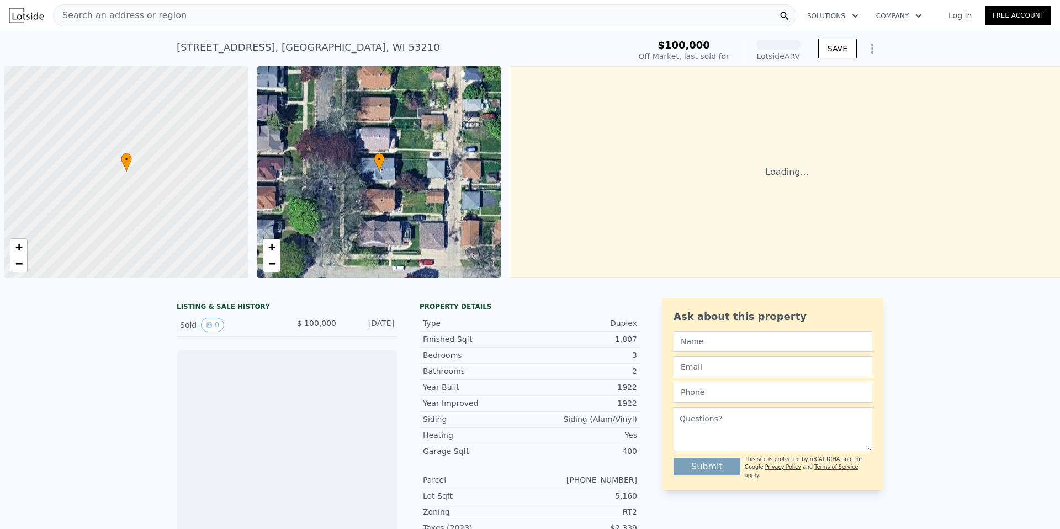
scroll to position [0, 4]
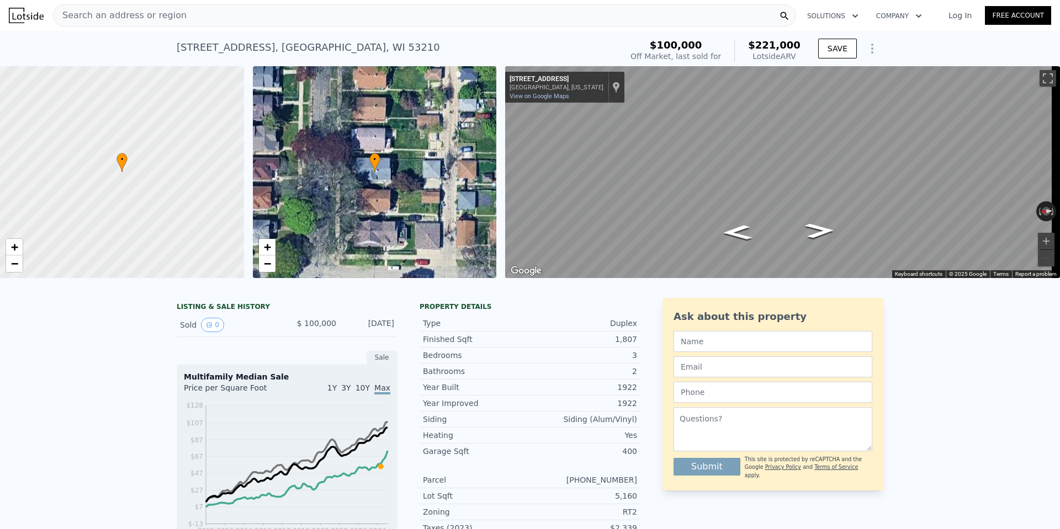
click at [184, 17] on div "Search an address or region" at bounding box center [424, 15] width 743 height 22
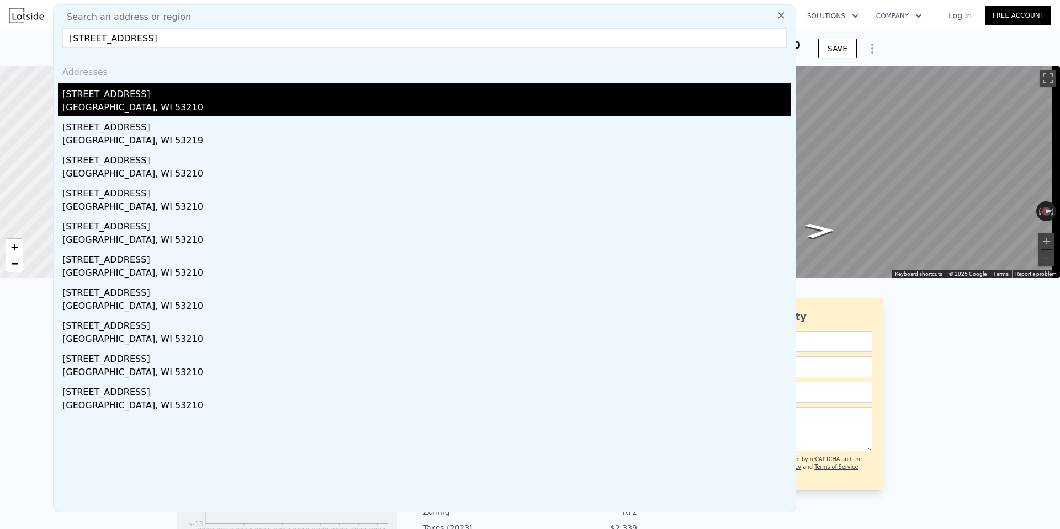
type input "[STREET_ADDRESS]"
click at [193, 103] on div "[GEOGRAPHIC_DATA], WI 53210" at bounding box center [426, 108] width 729 height 15
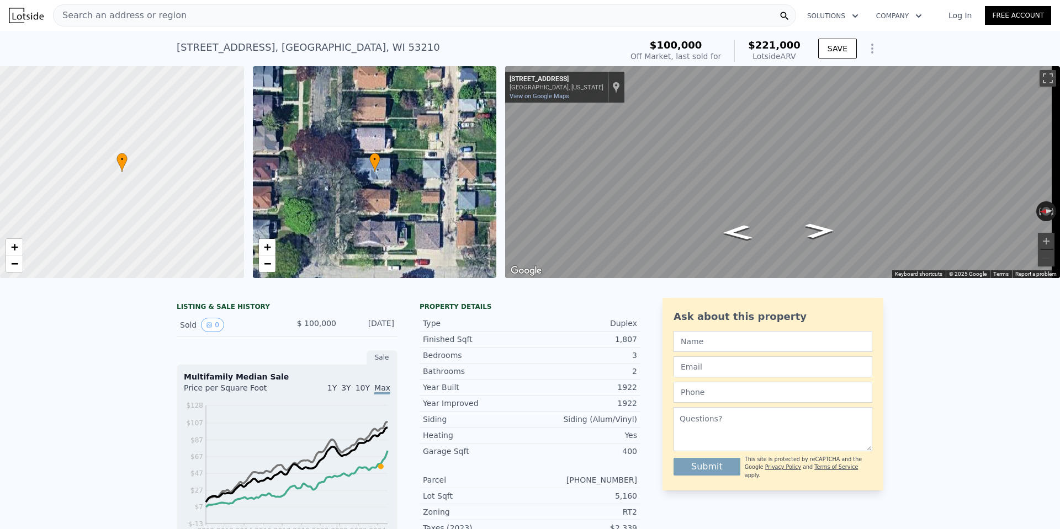
click at [170, 12] on span "Search an address or region" at bounding box center [120, 15] width 133 height 13
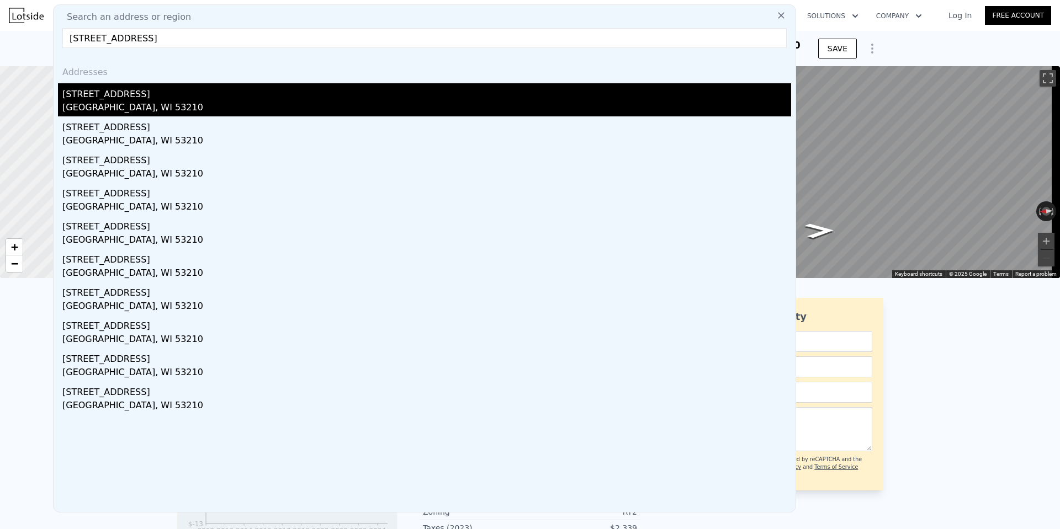
type input "[STREET_ADDRESS]"
click at [408, 84] on div "[STREET_ADDRESS]" at bounding box center [426, 92] width 729 height 18
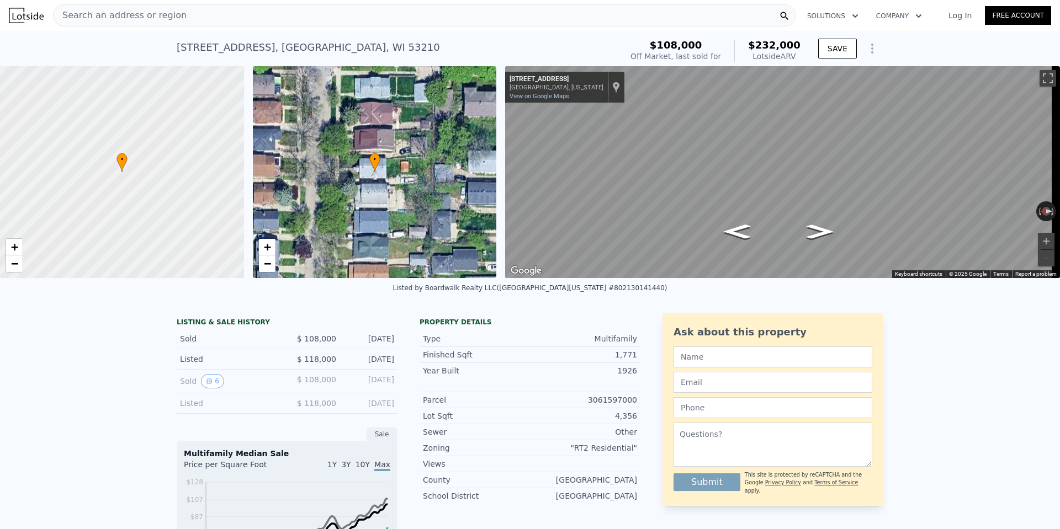
click at [130, 14] on span "Search an address or region" at bounding box center [120, 15] width 133 height 13
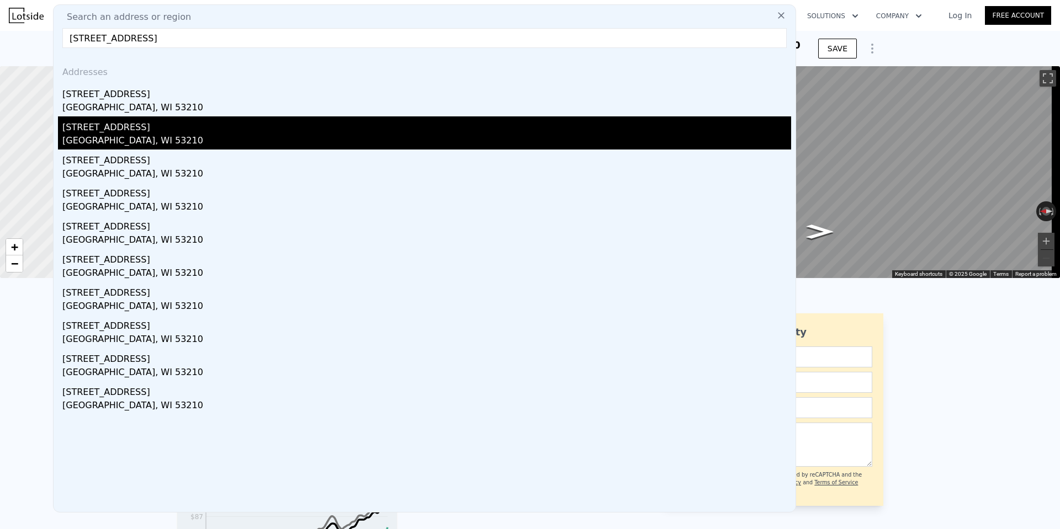
type input "[STREET_ADDRESS]"
click at [153, 135] on div "[GEOGRAPHIC_DATA], WI 53210" at bounding box center [426, 141] width 729 height 15
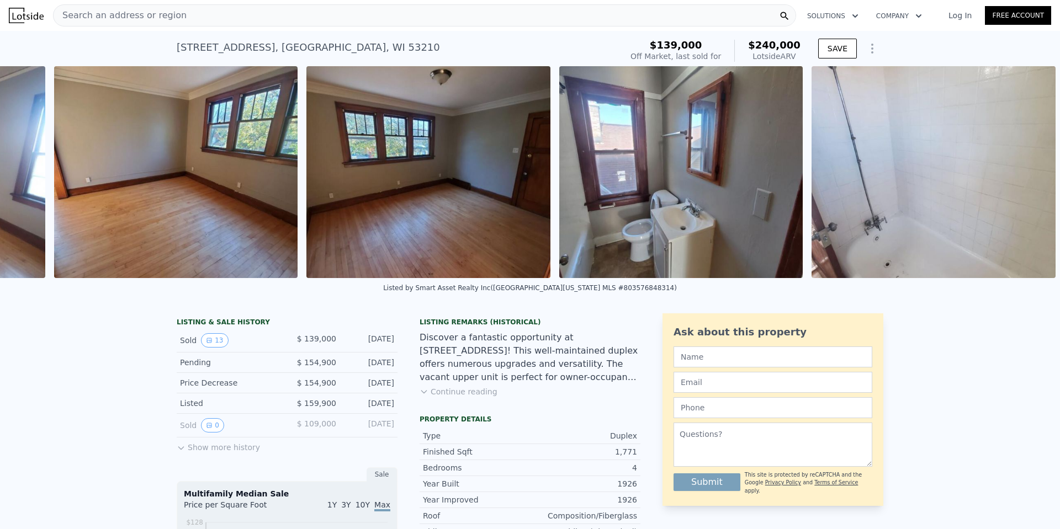
scroll to position [0, 2738]
click at [80, 16] on span "Search an address or region" at bounding box center [120, 15] width 133 height 13
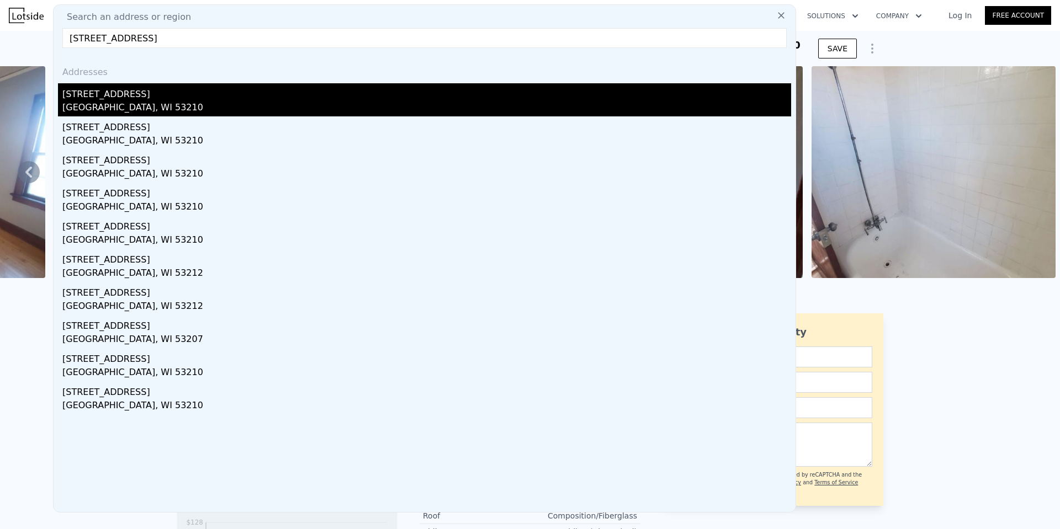
type input "[STREET_ADDRESS]"
click at [205, 99] on div "[STREET_ADDRESS]" at bounding box center [426, 92] width 729 height 18
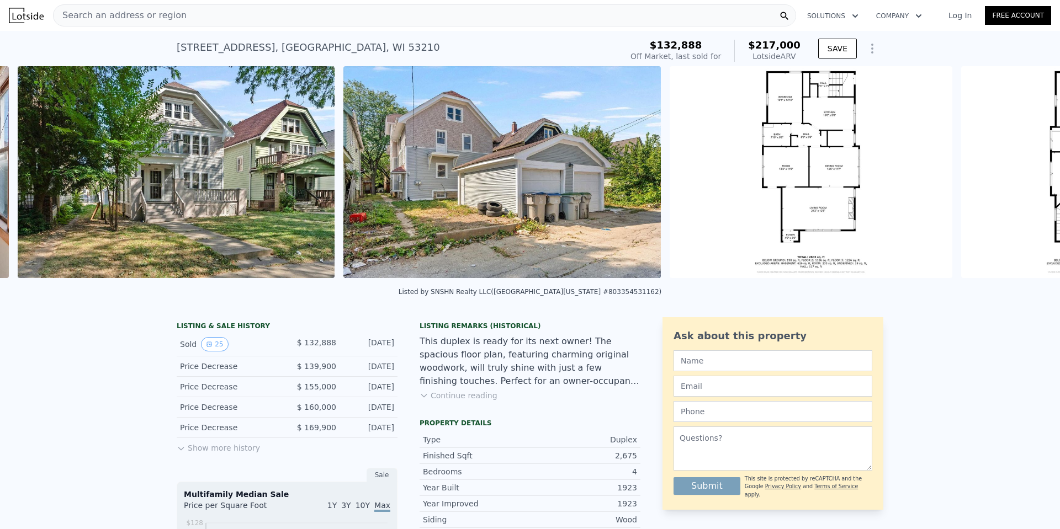
scroll to position [0, 6693]
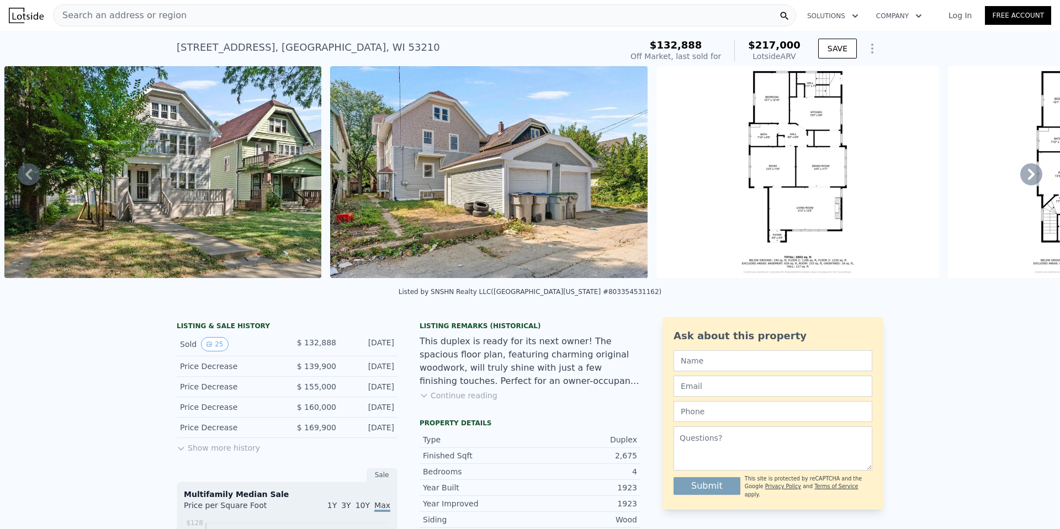
click at [619, 462] on div "2,675" at bounding box center [583, 456] width 107 height 11
